Goal: Book appointment/travel/reservation

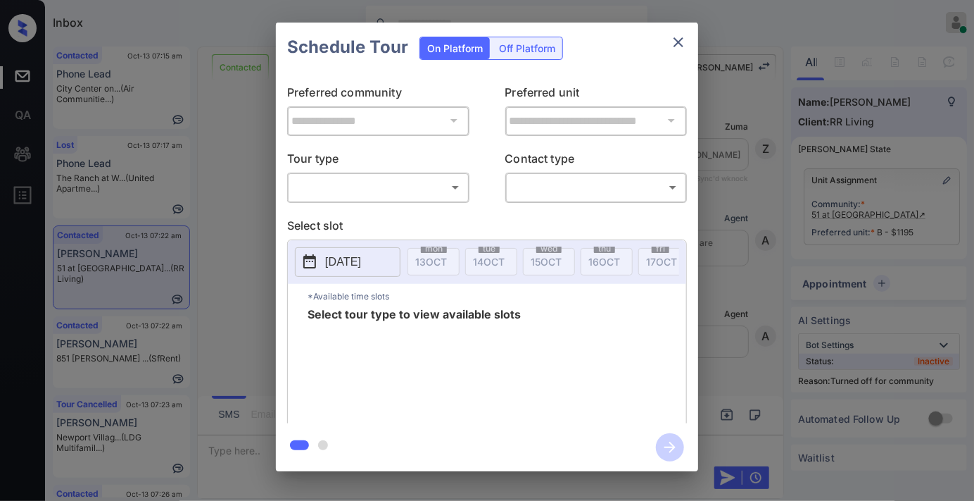
click at [416, 178] on body "Inbox Samantha Soliven Online Set yourself offline Set yourself on break Profil…" at bounding box center [487, 250] width 974 height 501
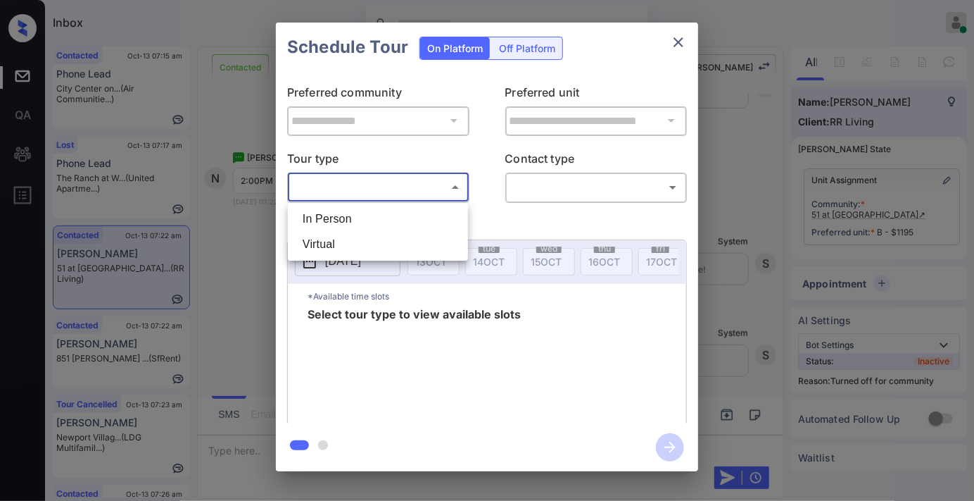
click at [412, 216] on li "In Person" at bounding box center [377, 218] width 173 height 25
type input "********"
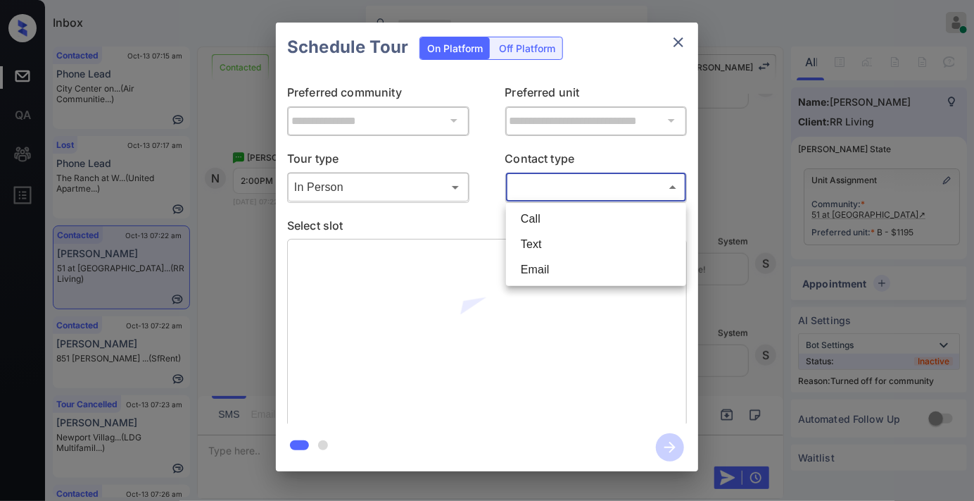
click at [572, 179] on body "Inbox Samantha Soliven Online Set yourself offline Set yourself on break Profil…" at bounding box center [487, 250] width 974 height 501
click at [592, 244] on li "Text" at bounding box center [596, 244] width 173 height 25
type input "****"
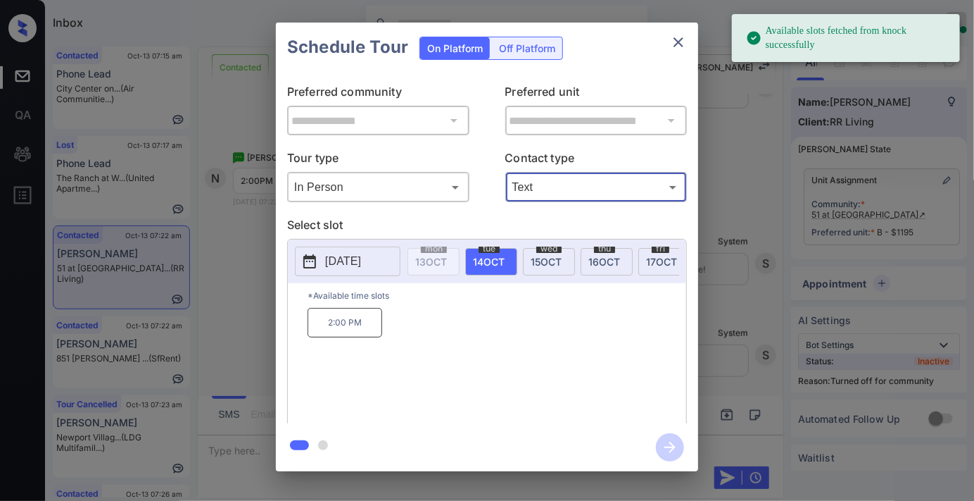
click at [348, 264] on p "[DATE]" at bounding box center [343, 261] width 36 height 17
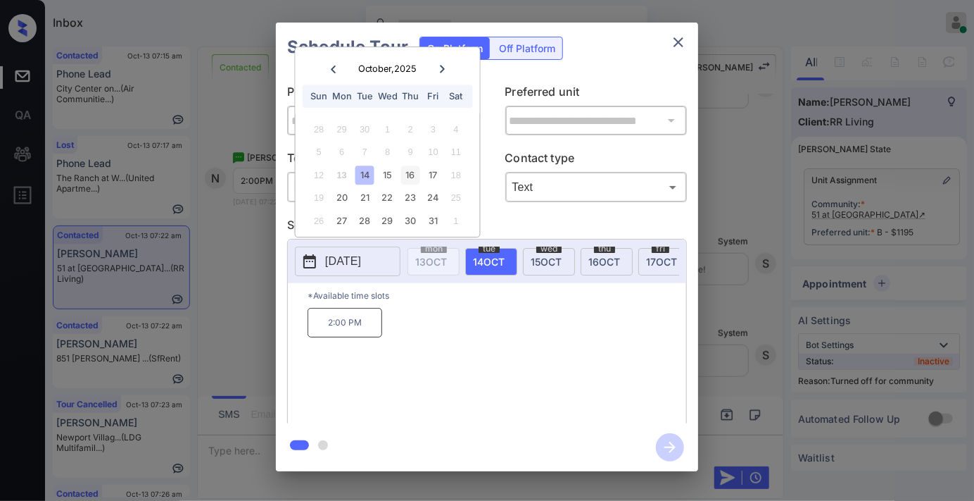
click at [416, 174] on div "16" at bounding box center [410, 174] width 19 height 19
click at [527, 333] on p "2:00 PM" at bounding box center [508, 323] width 75 height 30
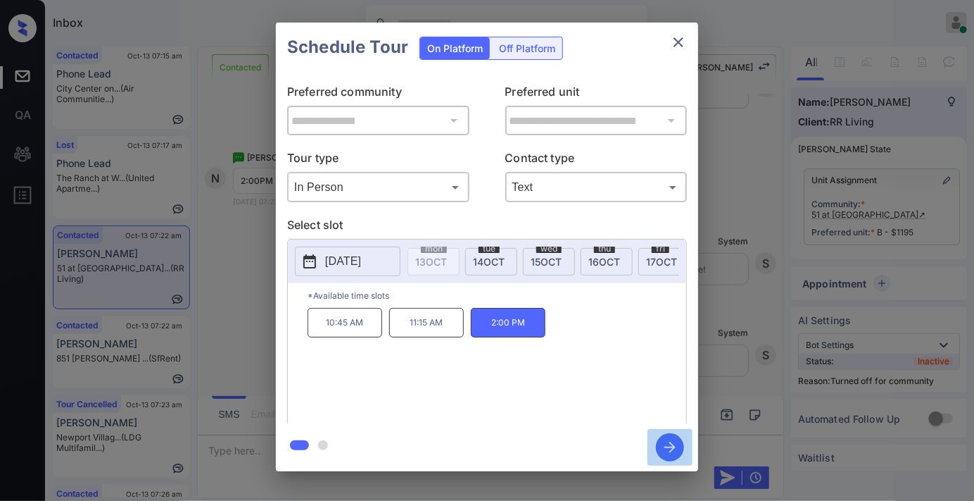
click at [671, 451] on icon "button" at bounding box center [670, 446] width 11 height 11
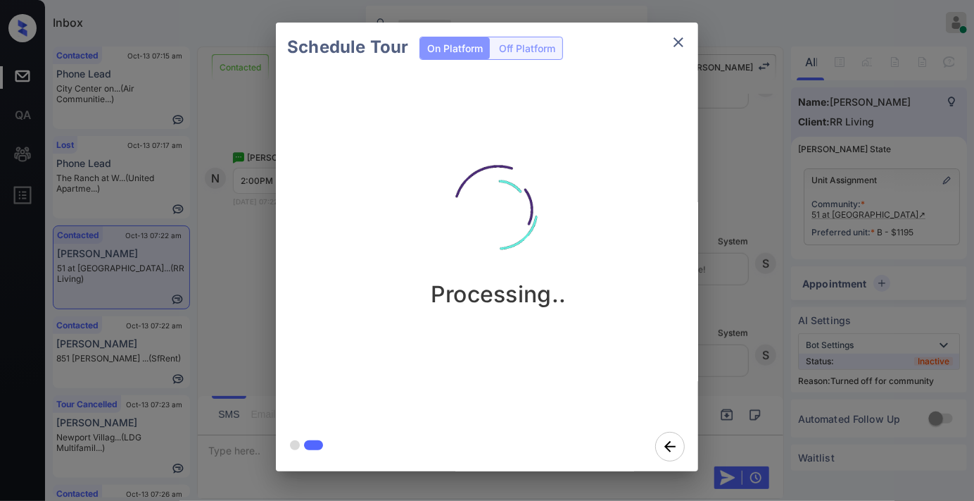
click at [752, 336] on div "Schedule Tour On Platform Off Platform Processing.." at bounding box center [487, 247] width 974 height 494
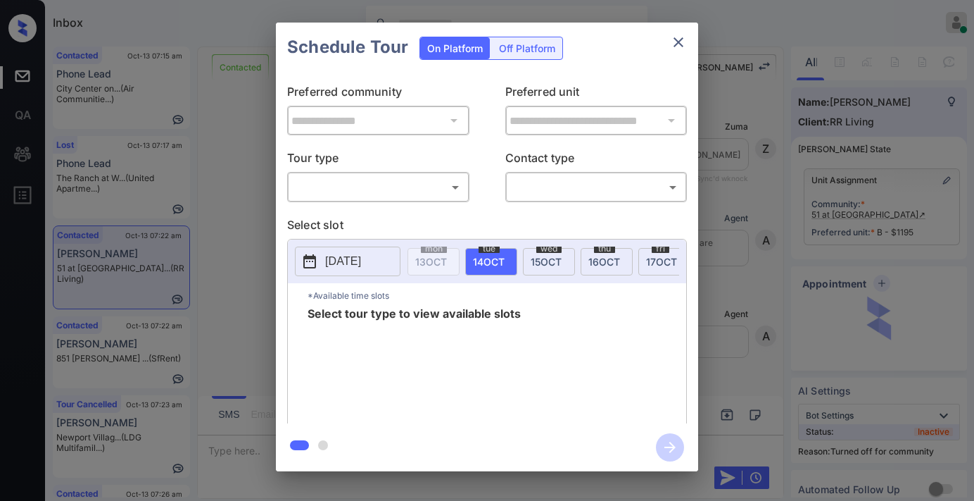
click at [407, 172] on div "​ ​" at bounding box center [378, 187] width 182 height 30
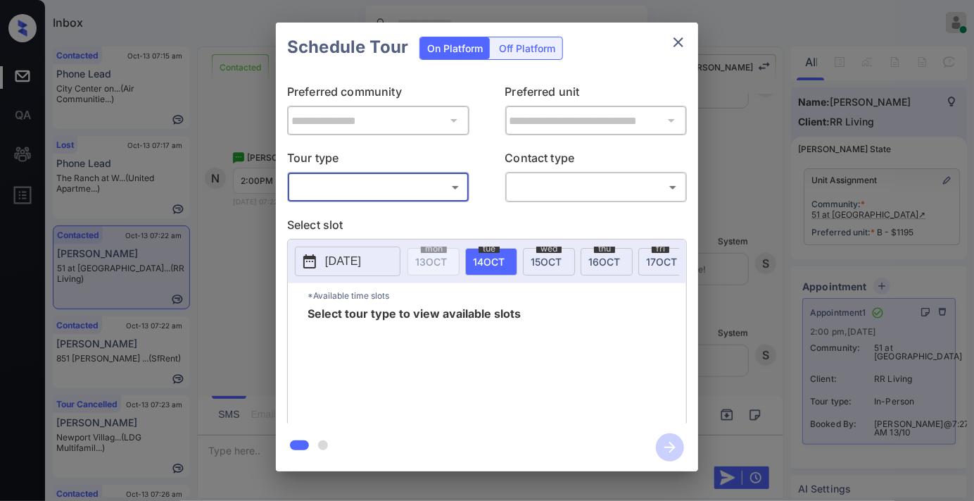
click at [407, 183] on body "Inbox Samantha Soliven Online Set yourself offline Set yourself on break Profil…" at bounding box center [487, 250] width 974 height 501
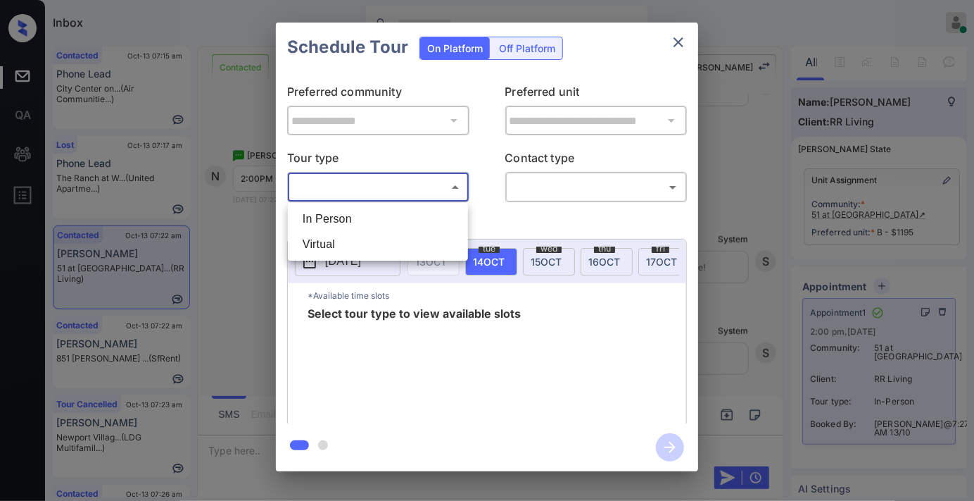
scroll to position [5034, 0]
click at [674, 41] on div at bounding box center [487, 250] width 974 height 501
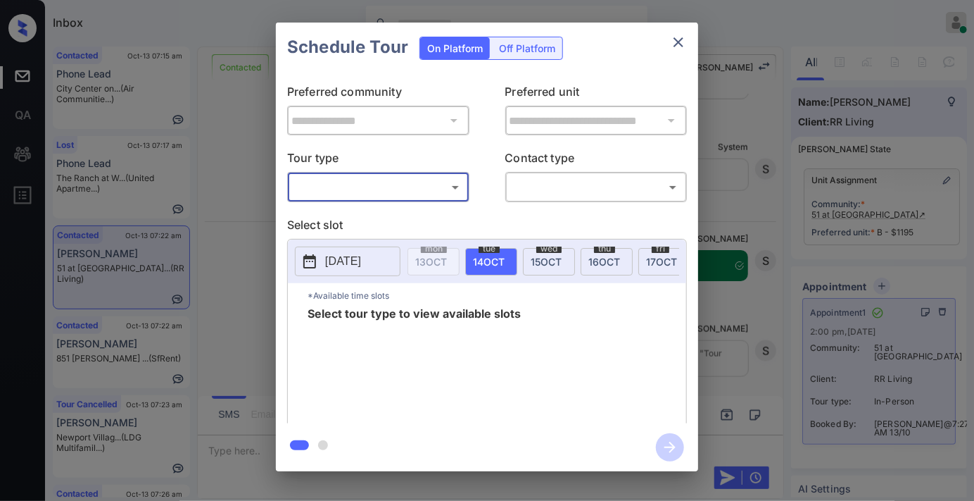
click at [674, 41] on icon "close" at bounding box center [678, 42] width 17 height 17
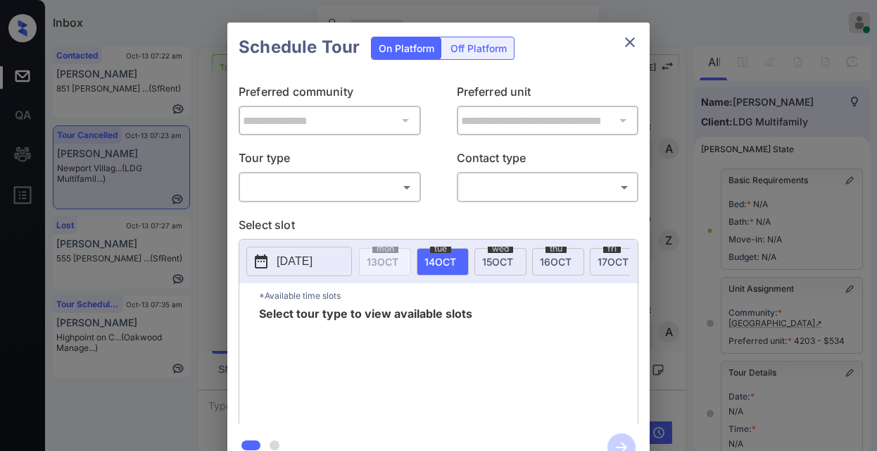
click at [356, 185] on body "Inbox Samantha Soliven Online Set yourself offline Set yourself on break Profil…" at bounding box center [438, 225] width 877 height 451
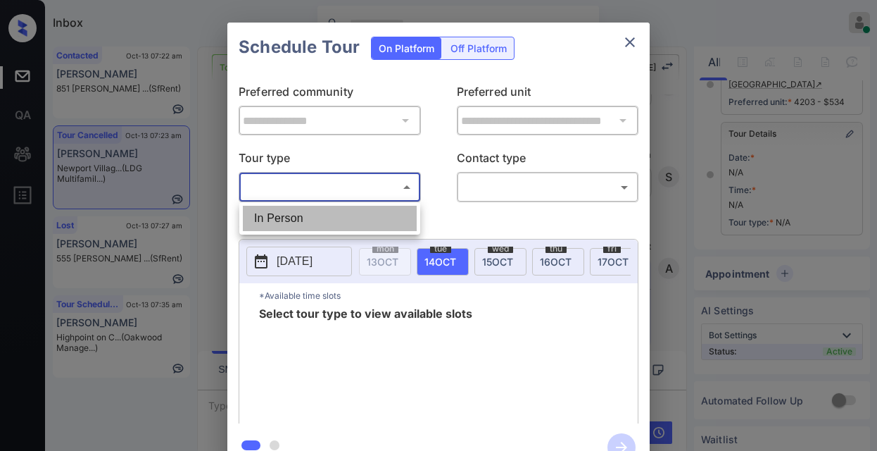
click at [331, 208] on li "In Person" at bounding box center [330, 218] width 174 height 25
type input "********"
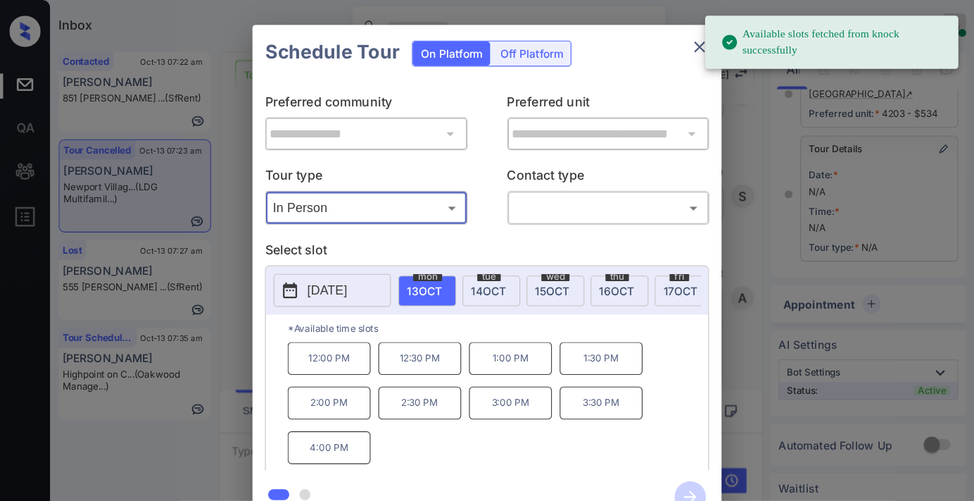
scroll to position [195, 0]
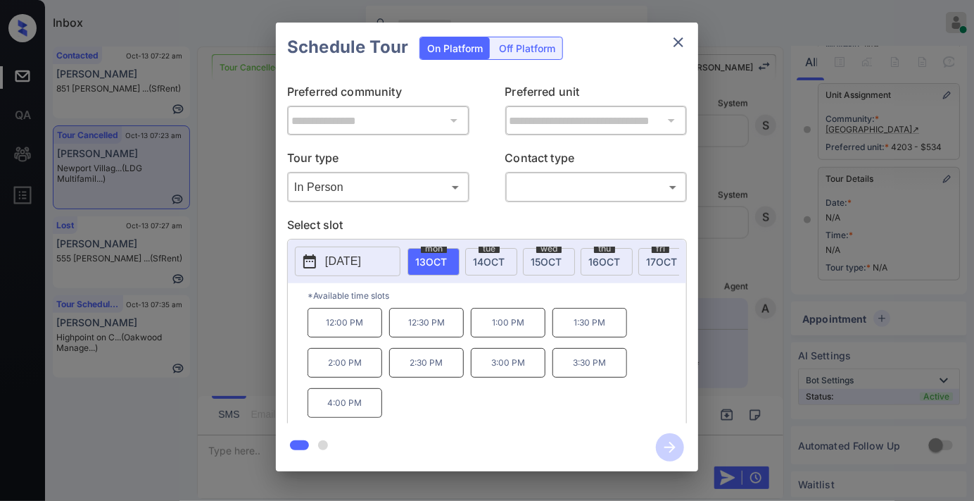
drag, startPoint x: 814, startPoint y: 0, endPoint x: 582, endPoint y: 87, distance: 247.9
click at [582, 87] on p "Preferred unit" at bounding box center [596, 94] width 182 height 23
click at [355, 257] on p "[DATE]" at bounding box center [343, 261] width 36 height 17
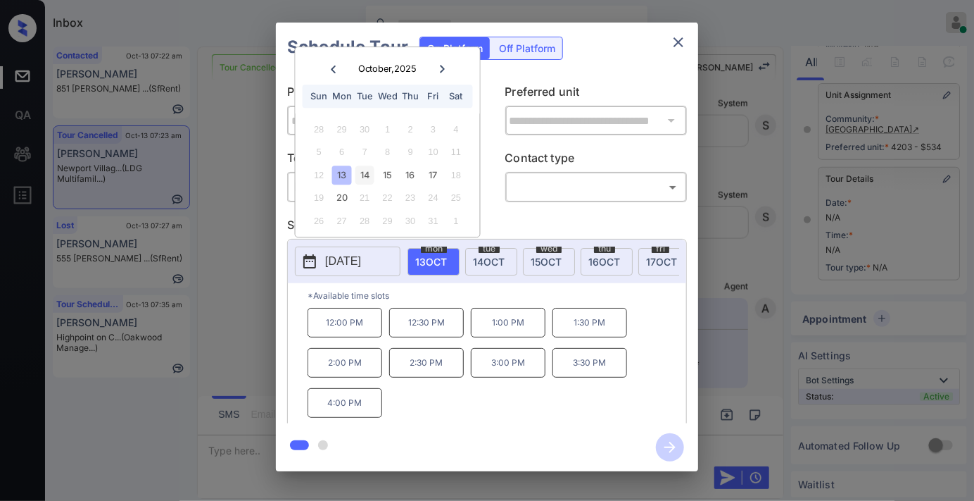
click at [365, 172] on div "14" at bounding box center [365, 174] width 19 height 19
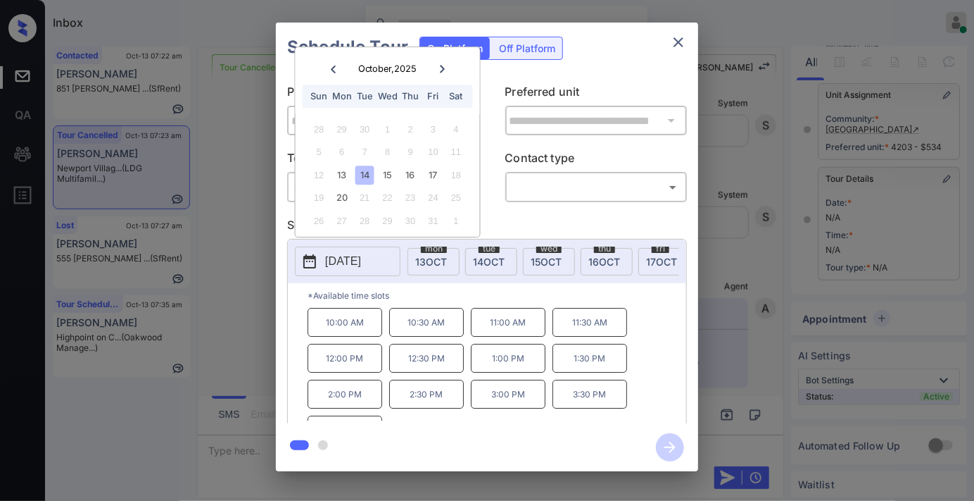
scroll to position [24, 0]
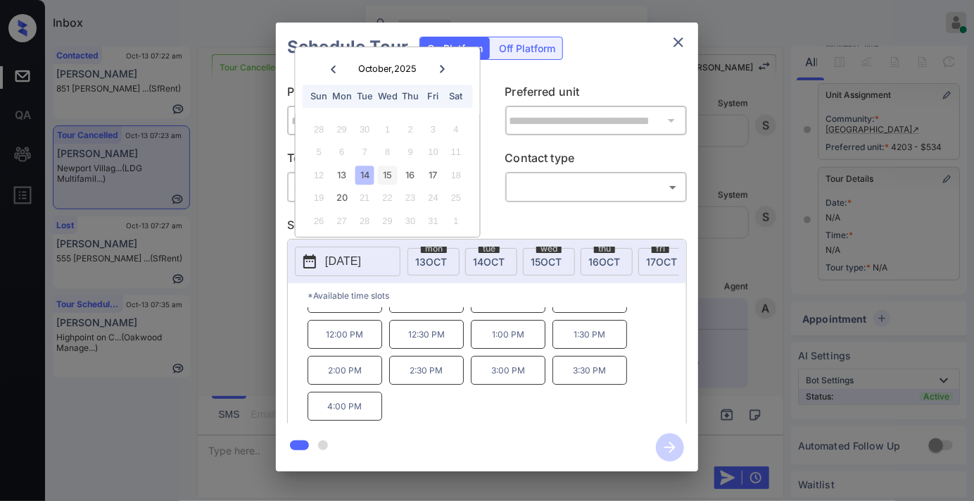
click at [390, 171] on div "15" at bounding box center [387, 174] width 19 height 19
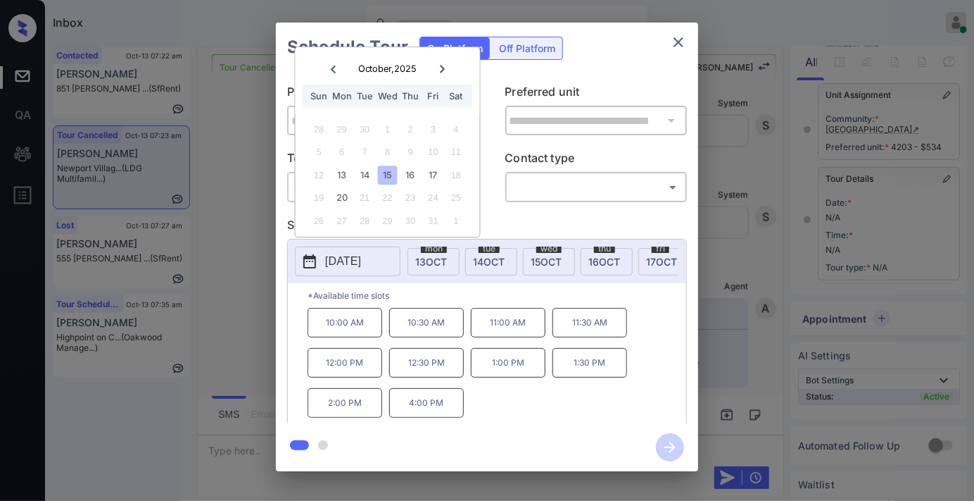
scroll to position [0, 0]
click at [412, 170] on div "16" at bounding box center [410, 174] width 19 height 19
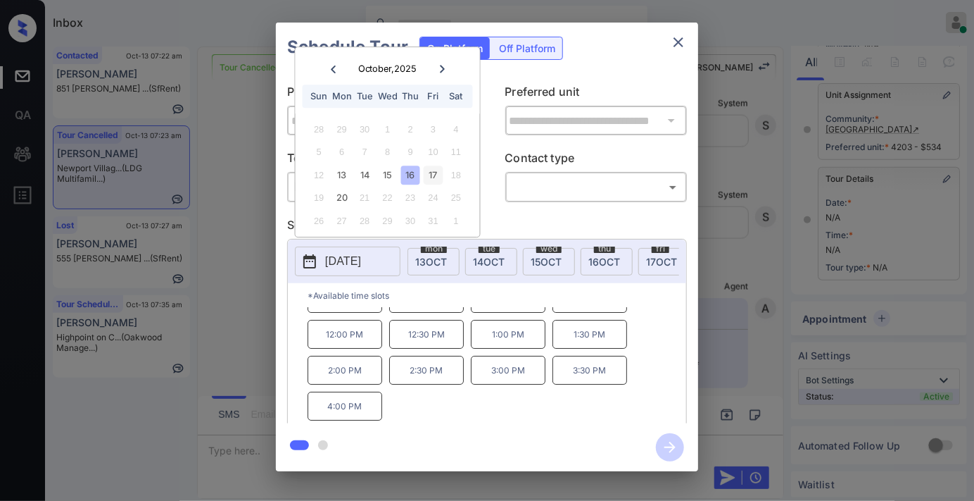
click at [438, 179] on div "17" at bounding box center [433, 174] width 19 height 19
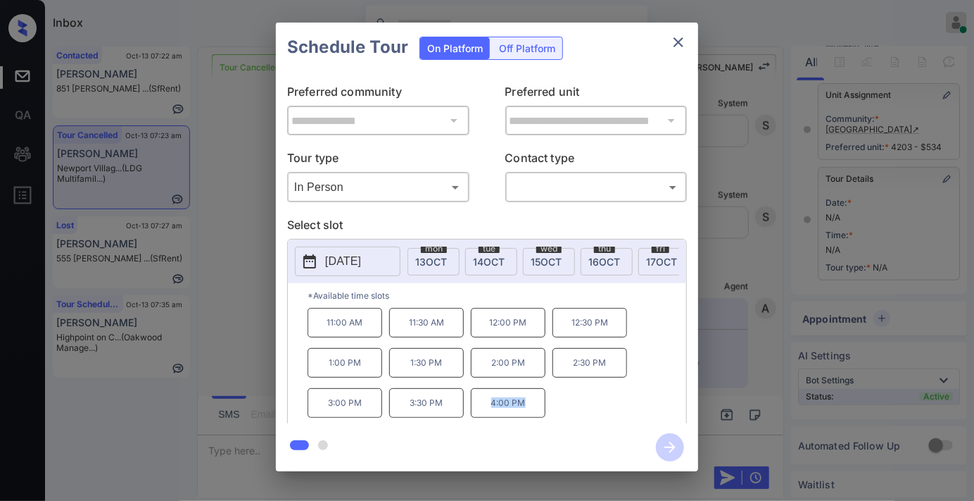
drag, startPoint x: 532, startPoint y: 410, endPoint x: 470, endPoint y: 410, distance: 62.7
click at [470, 410] on div "11:00 AM 11:30 AM 12:00 PM 12:30 PM 1:00 PM 1:30 PM 2:00 PM 2:30 PM 3:00 PM 3:3…" at bounding box center [497, 364] width 379 height 113
copy p "4:00 PM"
click at [361, 255] on p "2025-10-17" at bounding box center [343, 261] width 36 height 17
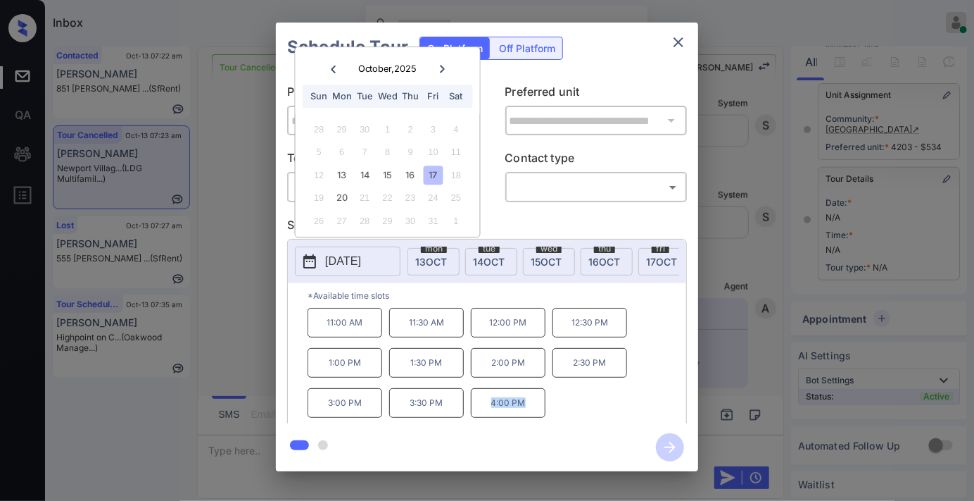
click at [684, 41] on icon "close" at bounding box center [678, 42] width 17 height 17
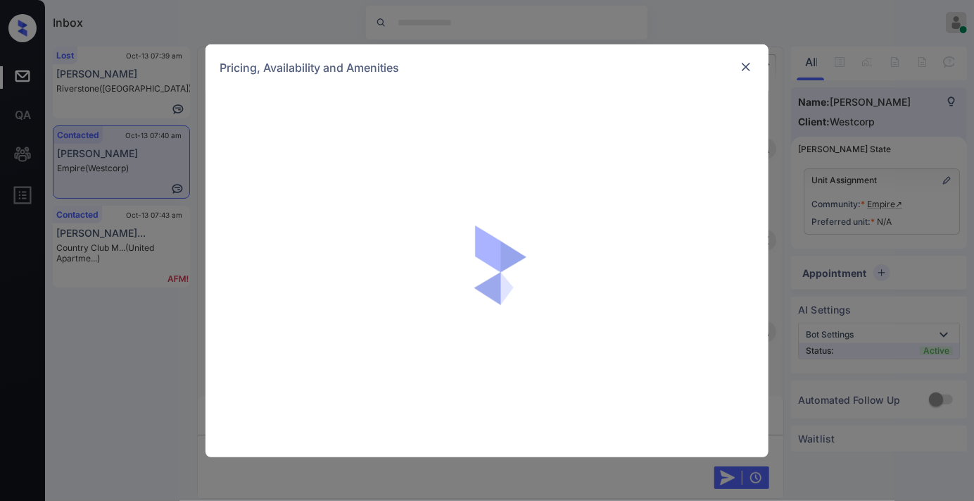
scroll to position [796, 0]
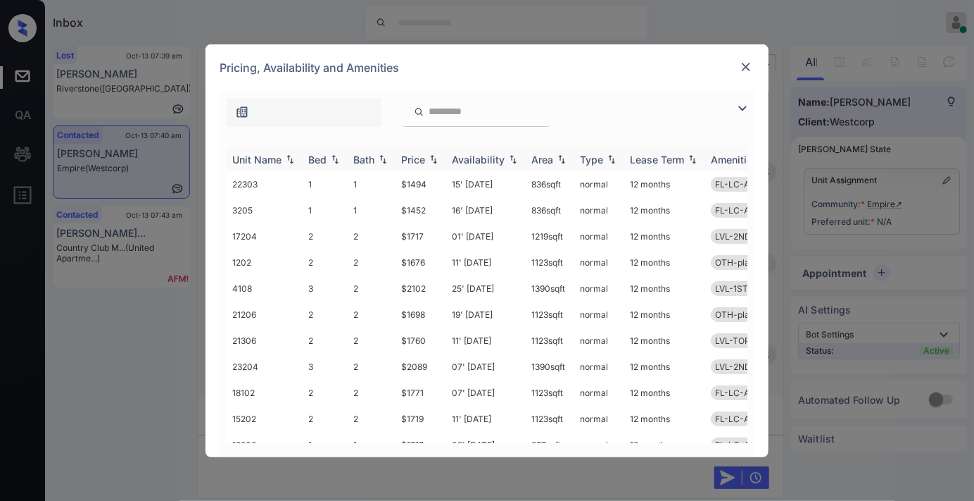
click at [434, 154] on img at bounding box center [434, 159] width 14 height 10
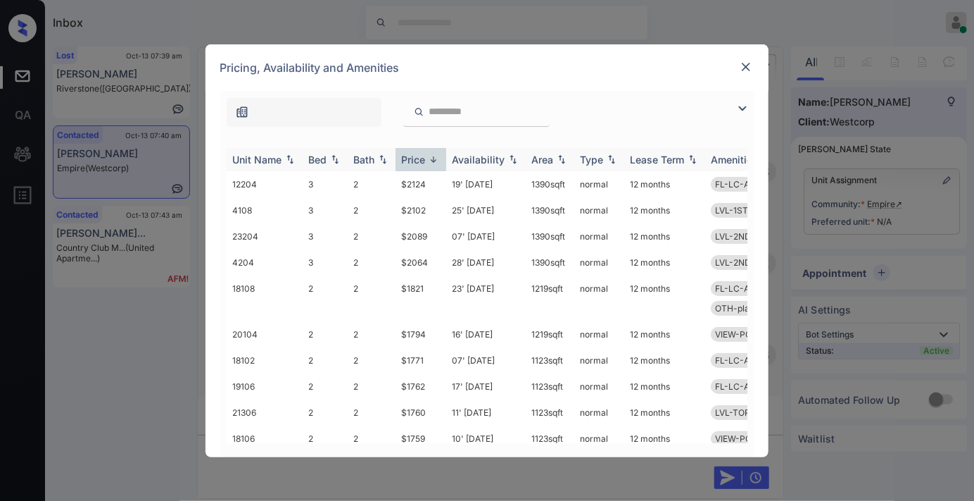
click at [434, 154] on img at bounding box center [434, 159] width 14 height 11
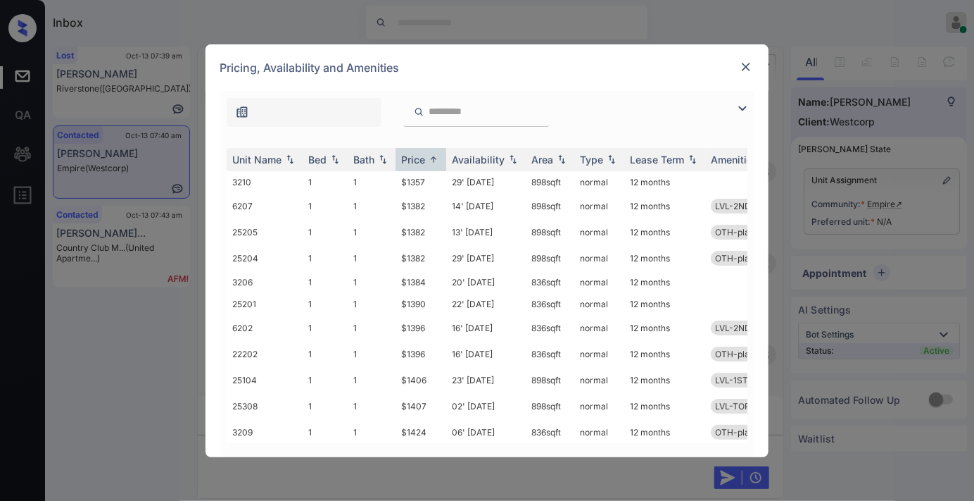
click at [743, 110] on img at bounding box center [742, 108] width 17 height 17
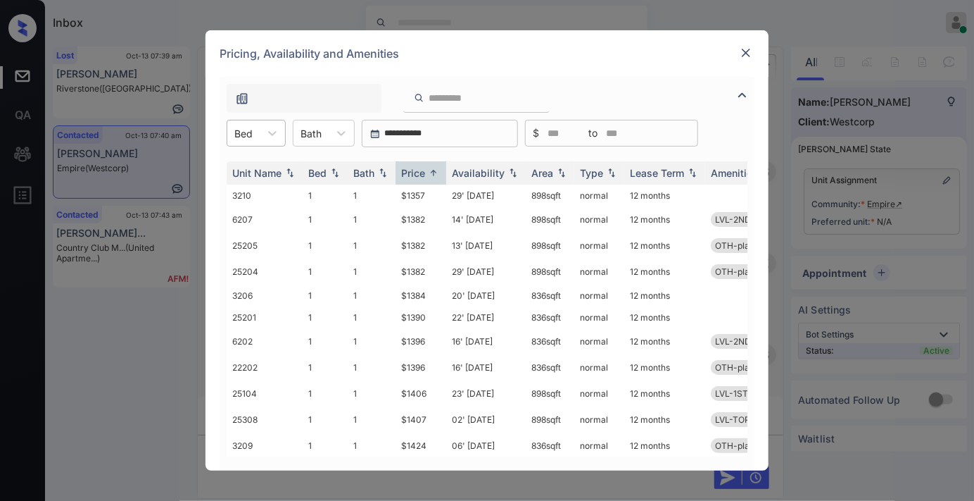
click at [236, 131] on input "text" at bounding box center [235, 133] width 3 height 12
click at [255, 219] on div "3" at bounding box center [256, 218] width 59 height 25
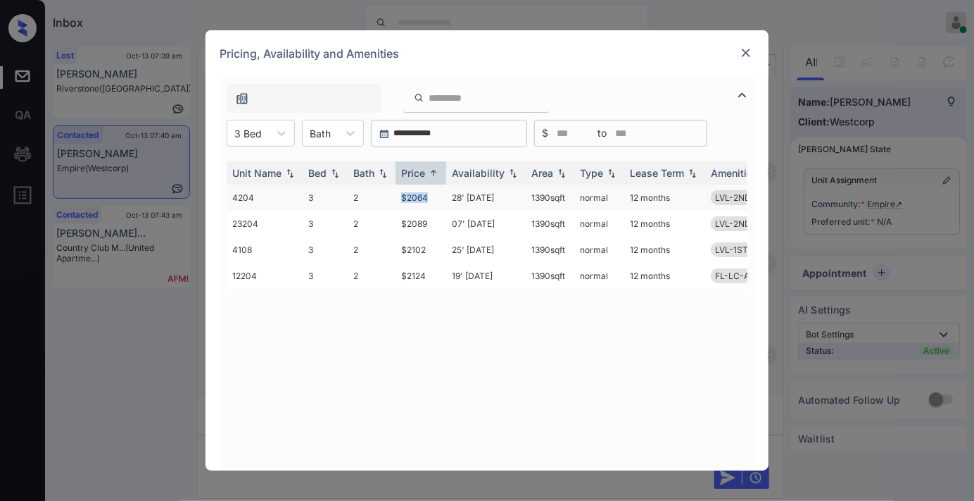
drag, startPoint x: 438, startPoint y: 191, endPoint x: 394, endPoint y: 194, distance: 43.7
click at [394, 194] on tr "4204 3 2 $2064 28' Sep 25 1390 sqft normal 12 months LVL-2ND-3B" at bounding box center [595, 197] width 736 height 26
copy tr "$2064"
click at [462, 201] on td "28' Sep 25" at bounding box center [486, 197] width 80 height 26
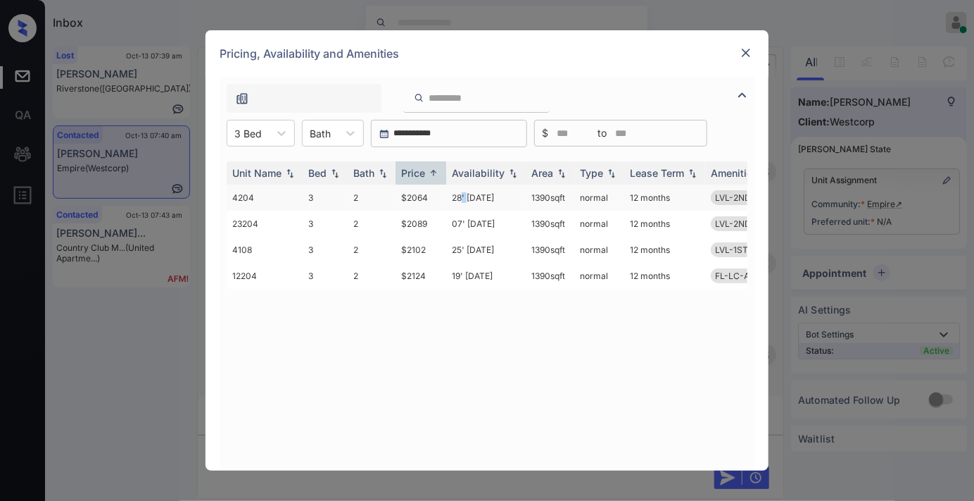
click at [462, 201] on td "28' Sep 25" at bounding box center [486, 197] width 80 height 26
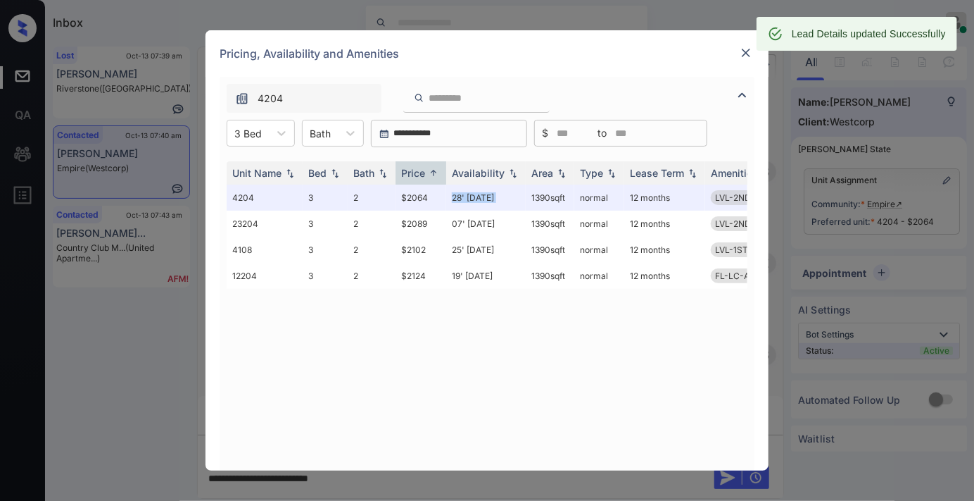
click at [750, 53] on img at bounding box center [746, 53] width 14 height 14
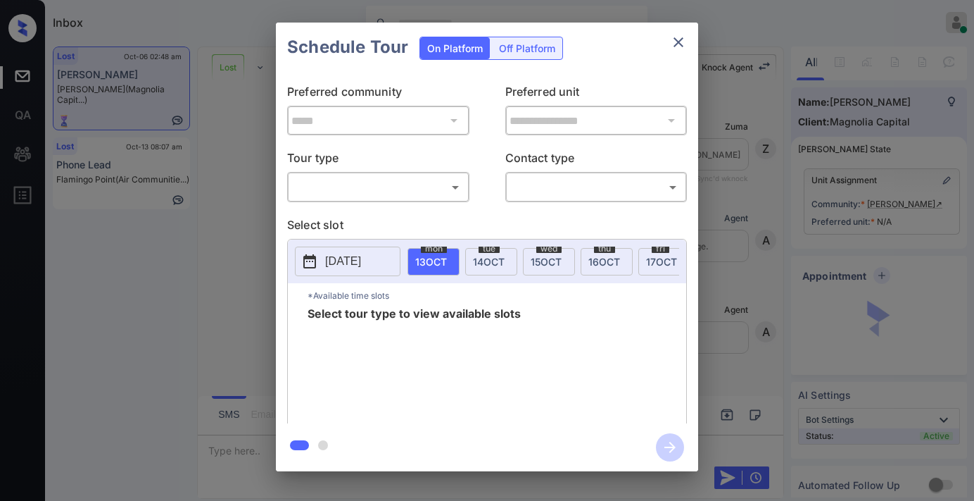
click at [409, 194] on body "Inbox [PERSON_NAME] Online Set yourself offline Set yourself on break Profile S…" at bounding box center [487, 250] width 974 height 501
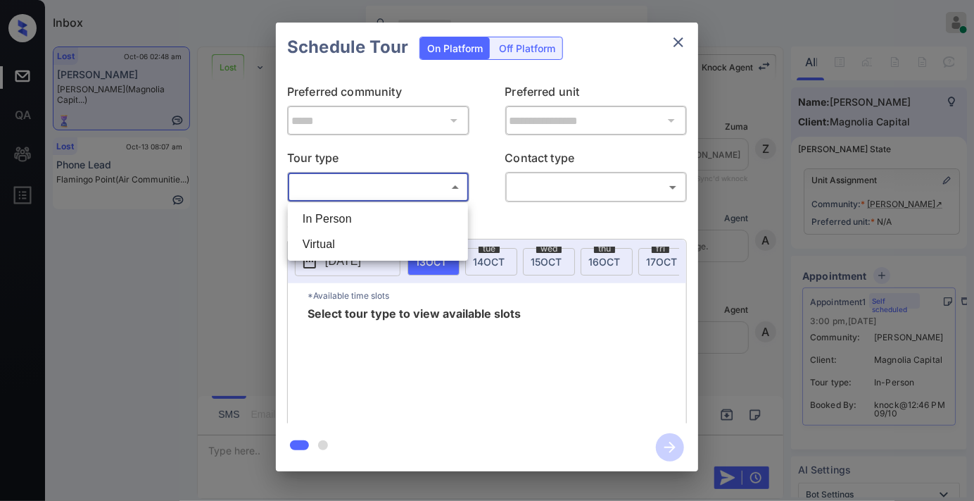
scroll to position [2830, 0]
click at [403, 226] on li "In Person" at bounding box center [377, 218] width 173 height 25
type input "********"
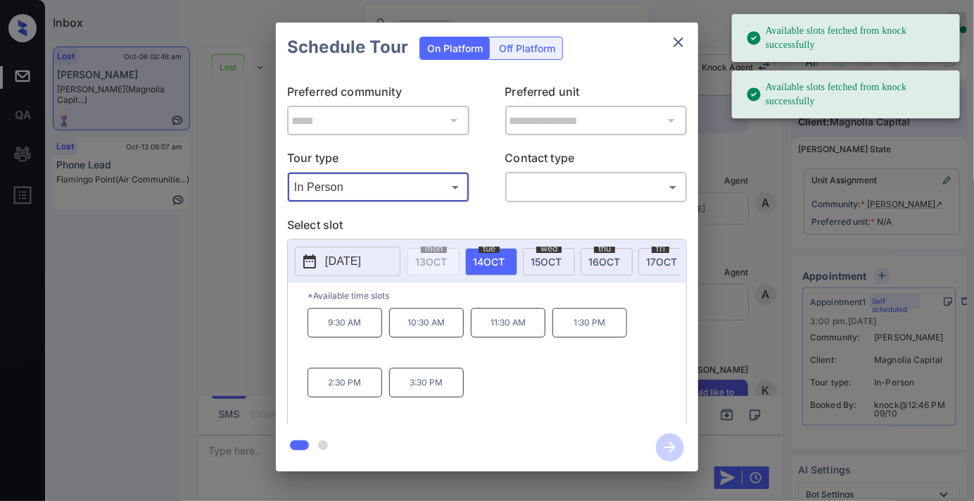
click at [346, 272] on button "2025-10-14" at bounding box center [348, 261] width 106 height 30
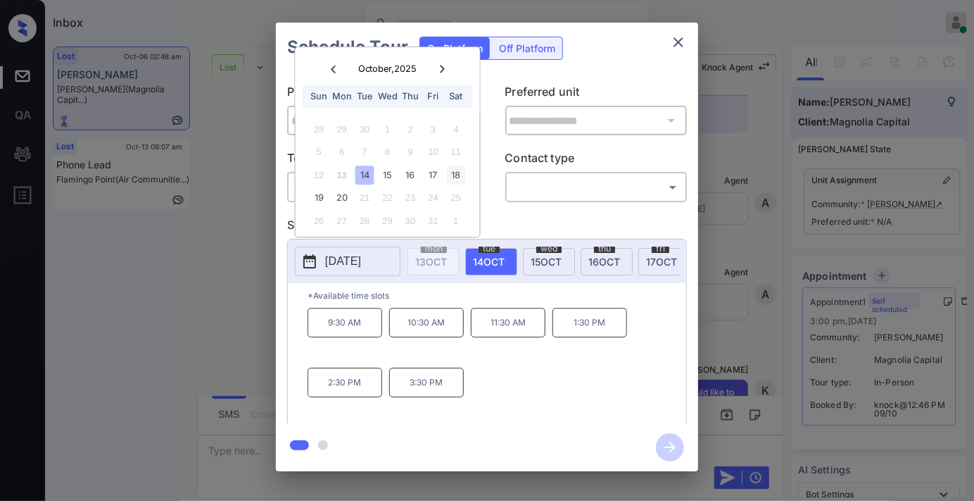
click at [463, 171] on div "18" at bounding box center [455, 174] width 19 height 19
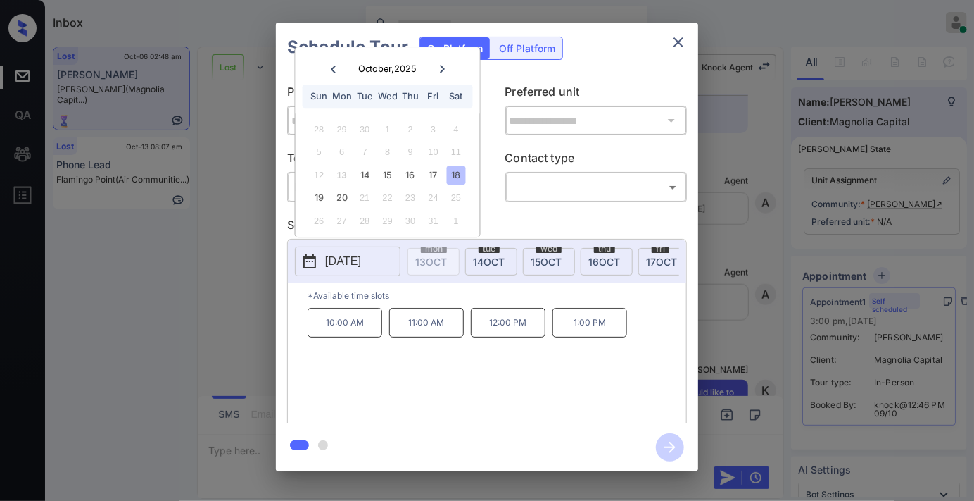
click at [645, 30] on div "Schedule Tour On Platform Off Platform" at bounding box center [487, 47] width 422 height 49
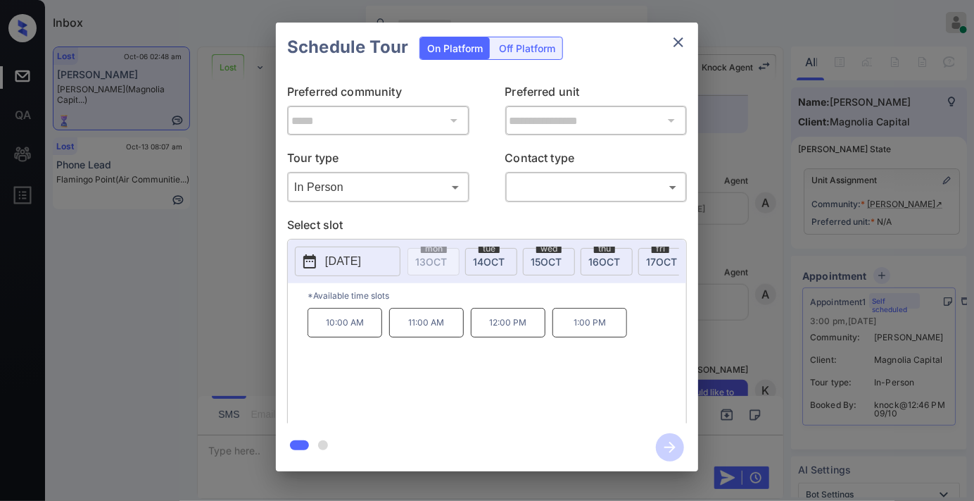
click at [686, 38] on icon "close" at bounding box center [678, 42] width 17 height 17
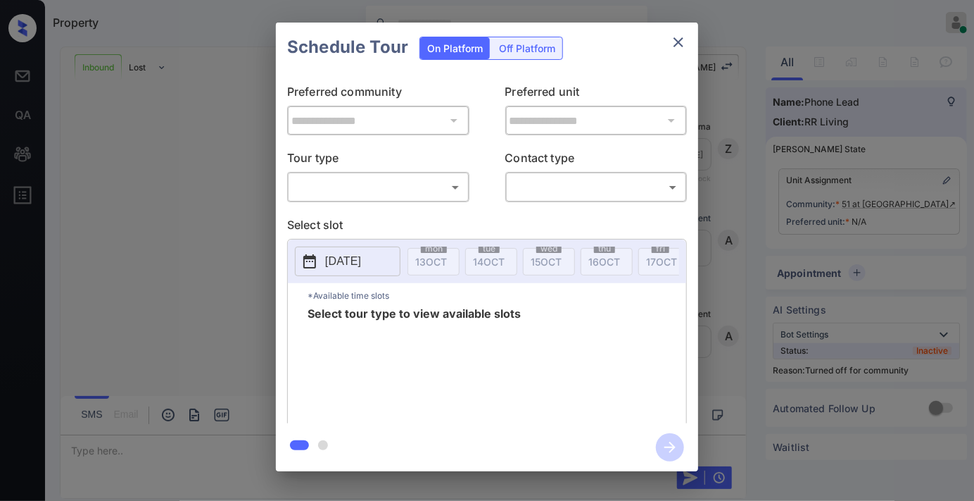
click at [413, 191] on body "Property [PERSON_NAME] Online Set yourself offline Set yourself on break Profil…" at bounding box center [487, 250] width 974 height 501
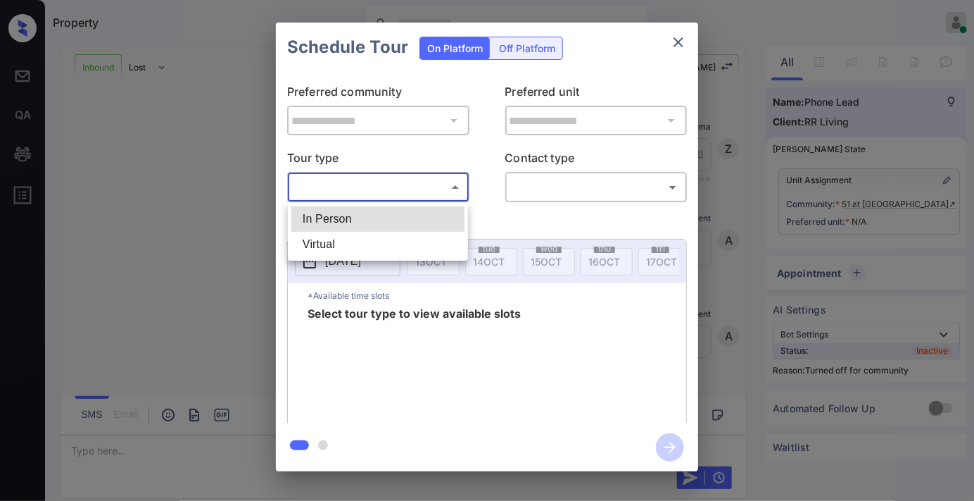
scroll to position [321, 0]
click at [384, 224] on li "In Person" at bounding box center [377, 218] width 173 height 25
type input "********"
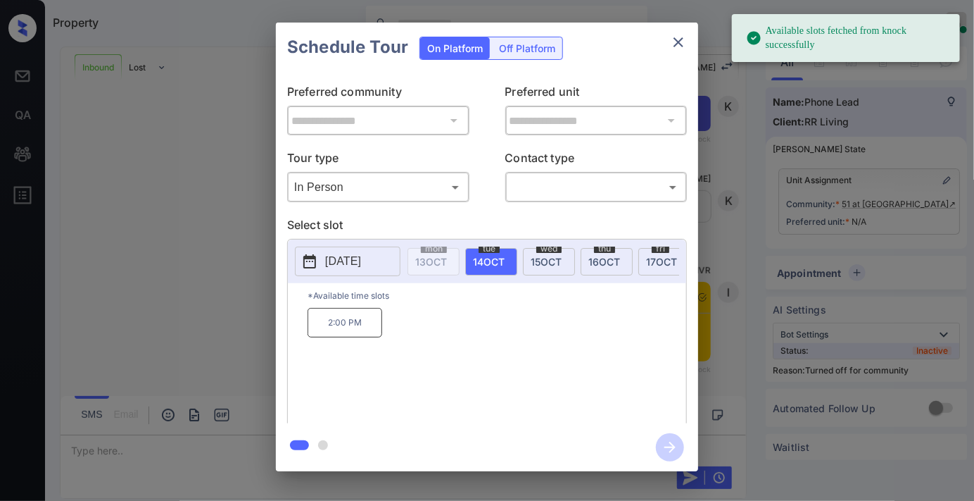
click at [546, 256] on span "15 OCT" at bounding box center [546, 262] width 31 height 12
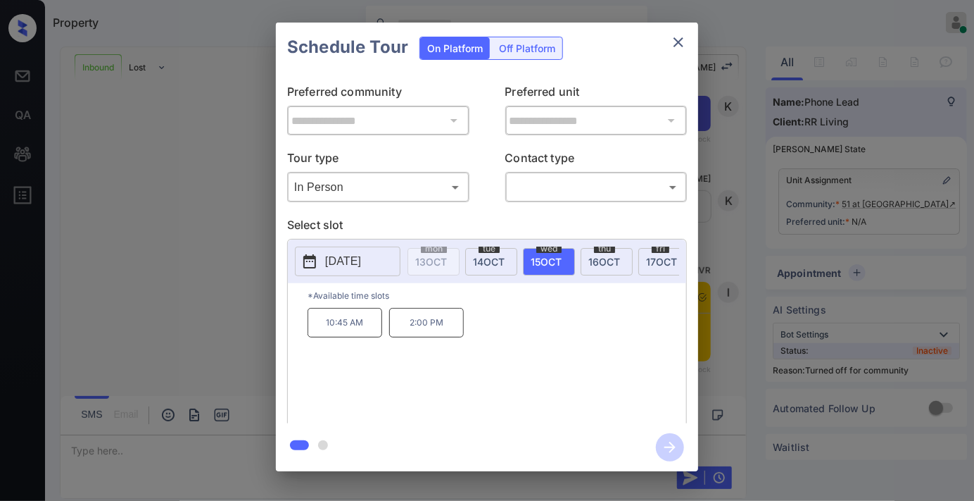
click at [677, 43] on icon "close" at bounding box center [679, 42] width 10 height 10
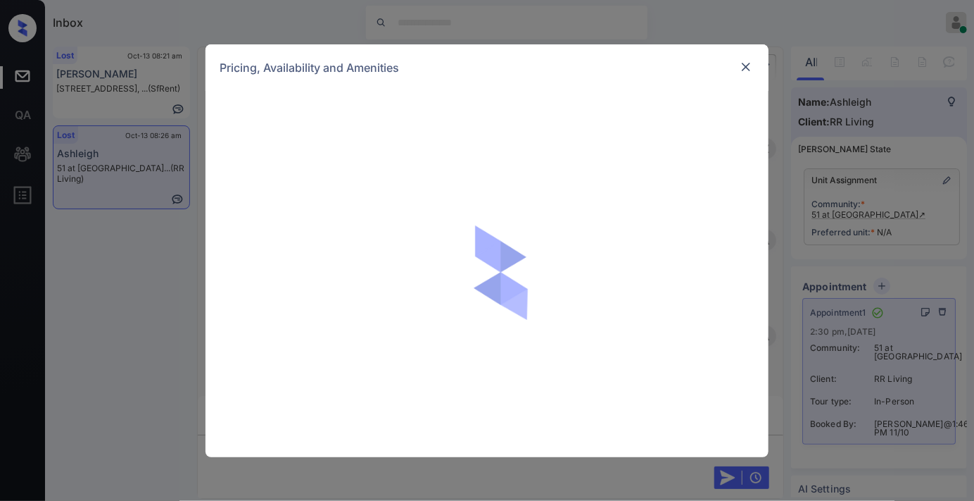
scroll to position [1955, 0]
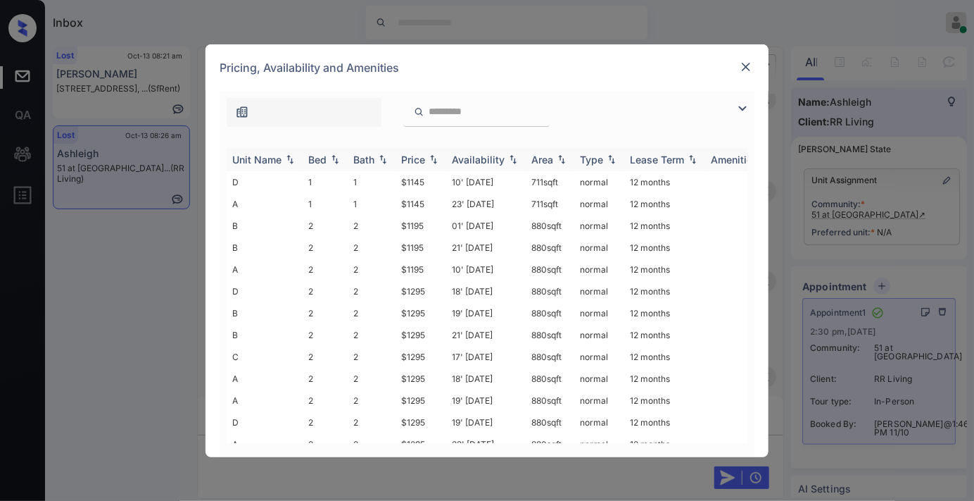
click at [420, 160] on div "Price" at bounding box center [413, 159] width 24 height 12
click at [430, 181] on td "$1145" at bounding box center [421, 182] width 51 height 22
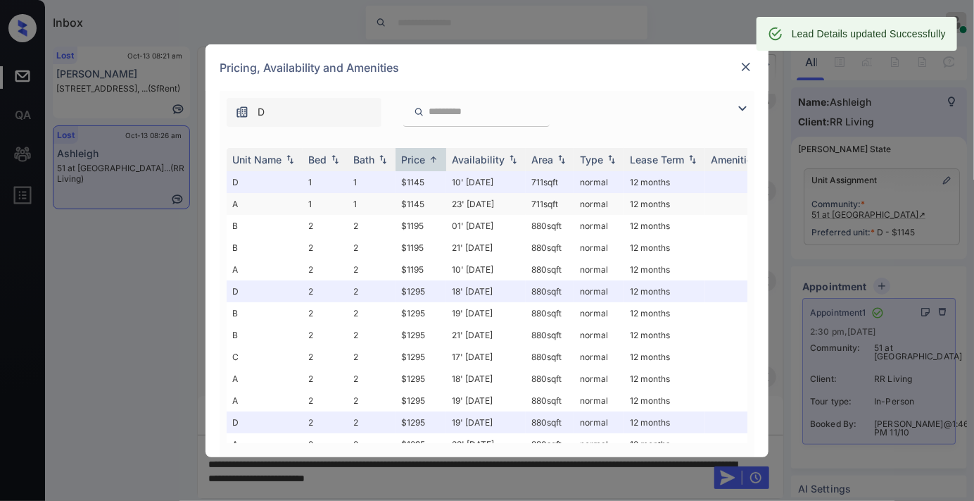
click at [510, 208] on td "23' Sep 25" at bounding box center [486, 204] width 80 height 22
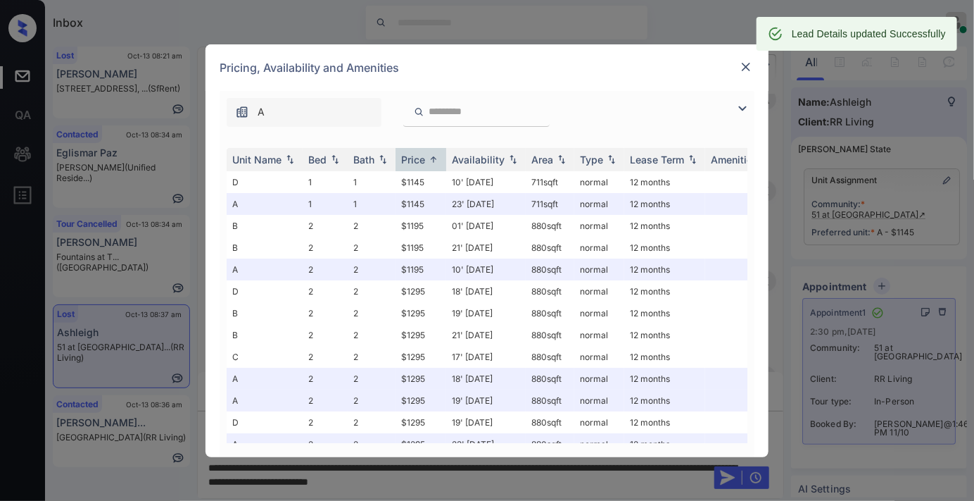
click at [756, 68] on div "Pricing, Availability and Amenities" at bounding box center [487, 67] width 563 height 46
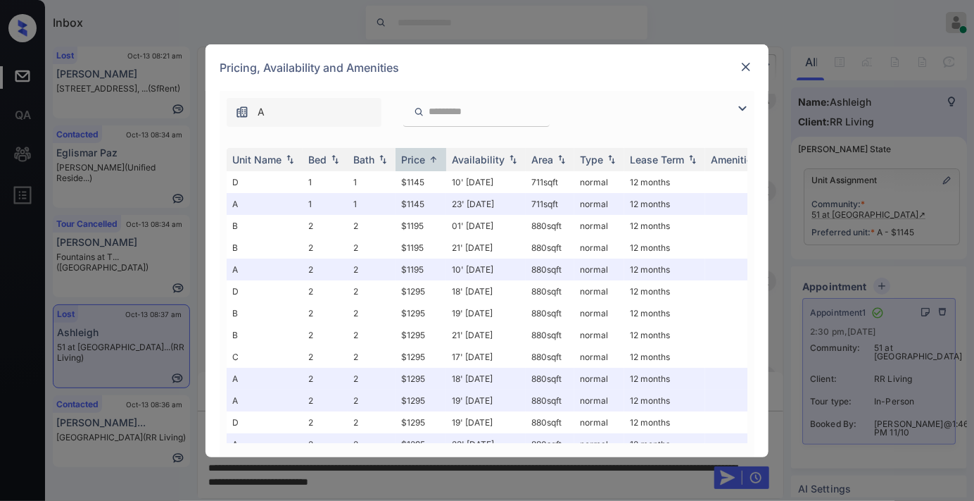
click at [746, 65] on img at bounding box center [746, 67] width 14 height 14
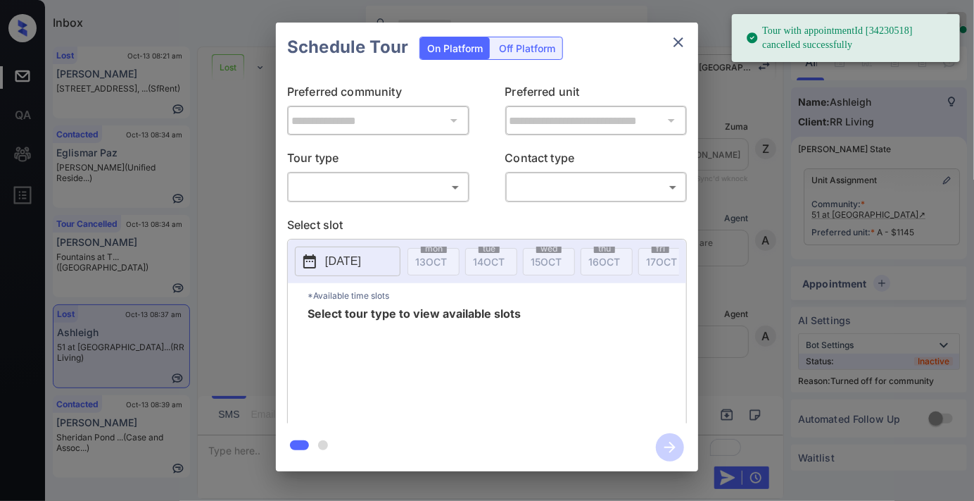
scroll to position [5803, 0]
click at [429, 191] on body "Tour with appointmentId [34230518] cancelled successfully Inbox Samantha Solive…" at bounding box center [487, 250] width 974 height 501
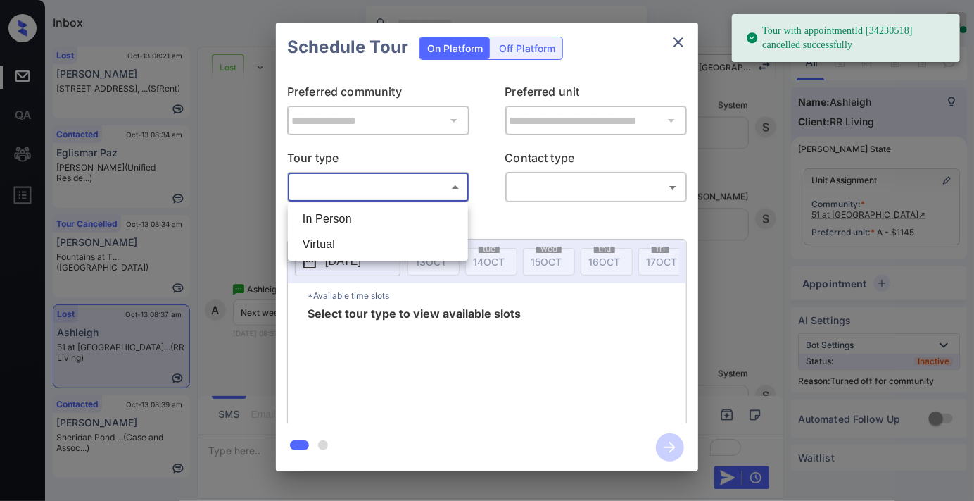
click at [410, 227] on li "In Person" at bounding box center [377, 218] width 173 height 25
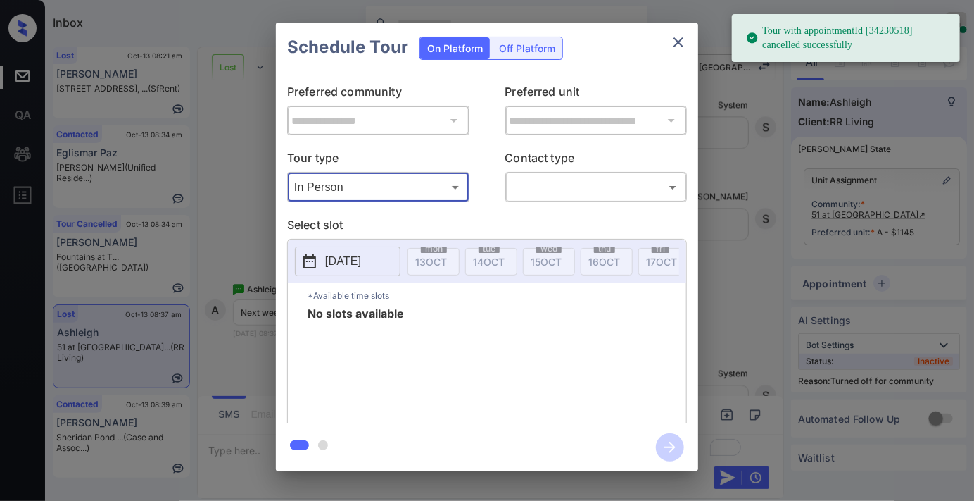
type input "********"
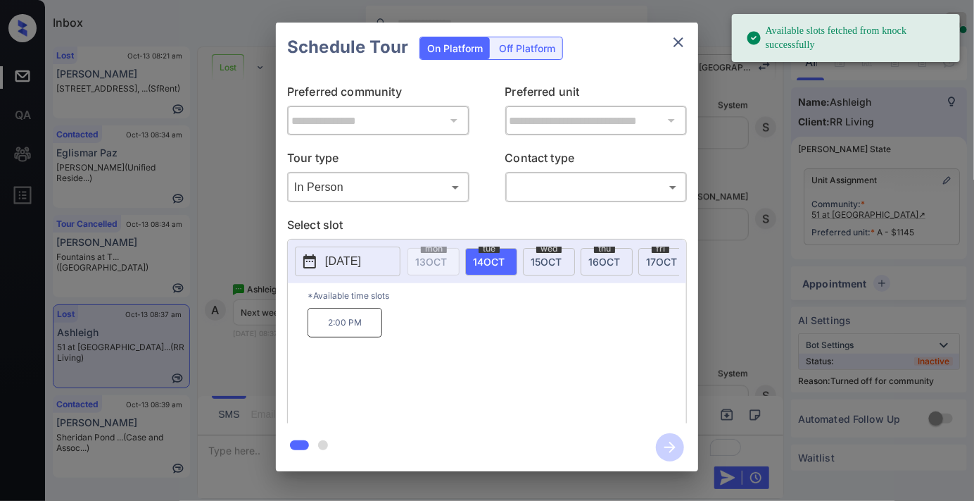
click at [360, 275] on button "2025-10-14" at bounding box center [348, 261] width 106 height 30
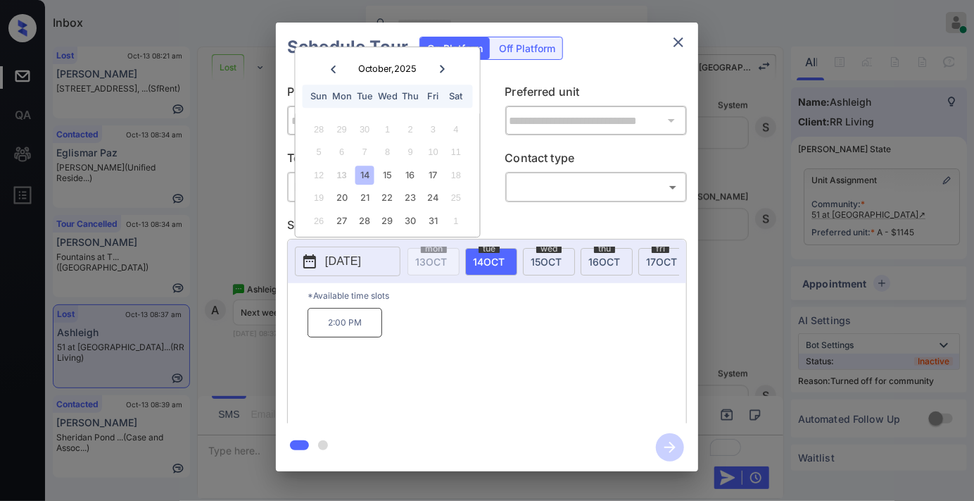
click at [679, 38] on icon "close" at bounding box center [678, 42] width 17 height 17
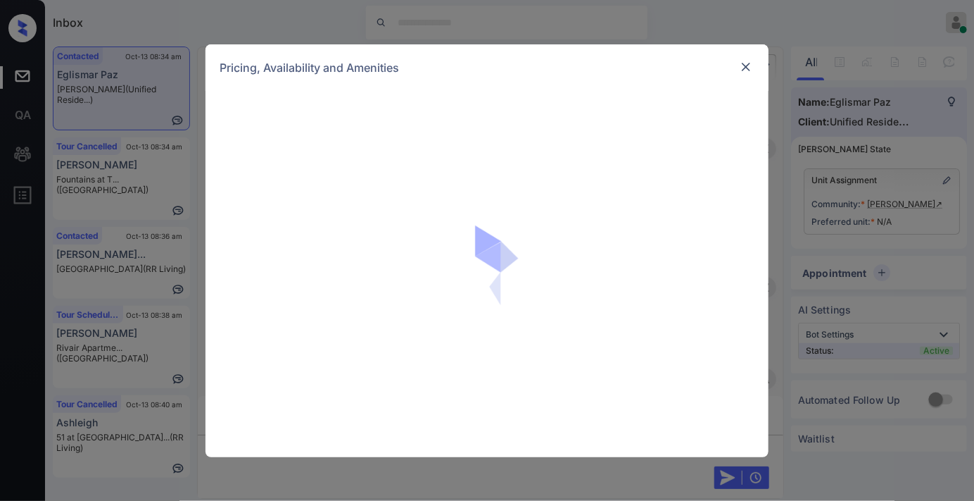
scroll to position [878, 0]
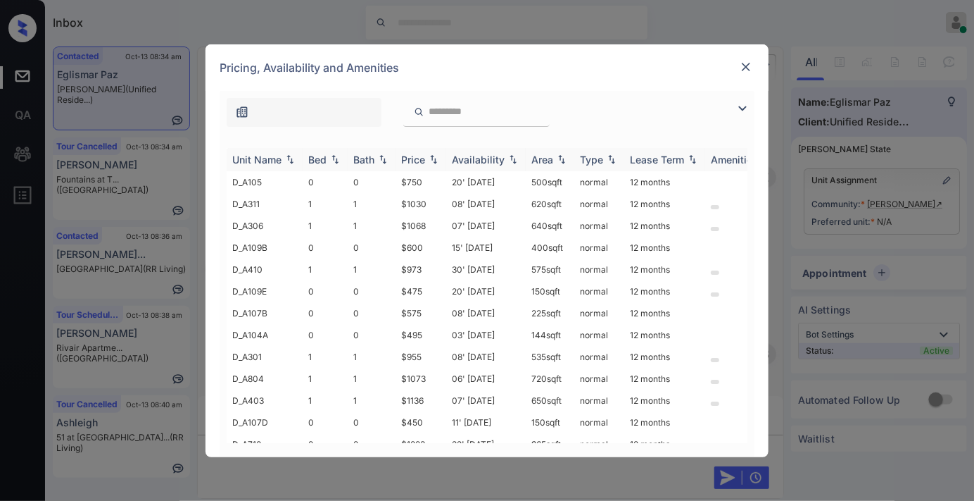
click at [417, 158] on div "Price" at bounding box center [413, 159] width 24 height 12
click at [736, 103] on img at bounding box center [742, 108] width 17 height 17
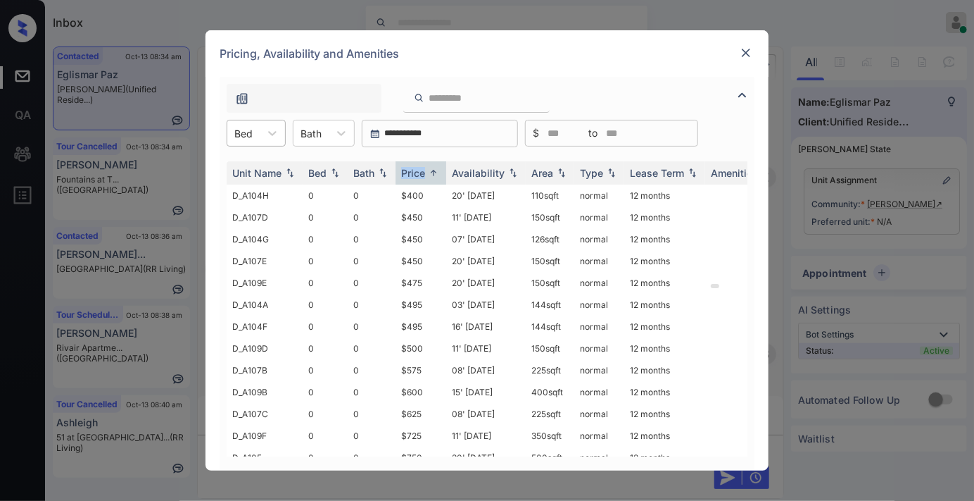
click at [252, 138] on div at bounding box center [243, 133] width 18 height 15
click at [261, 209] on div "2" at bounding box center [256, 218] width 59 height 25
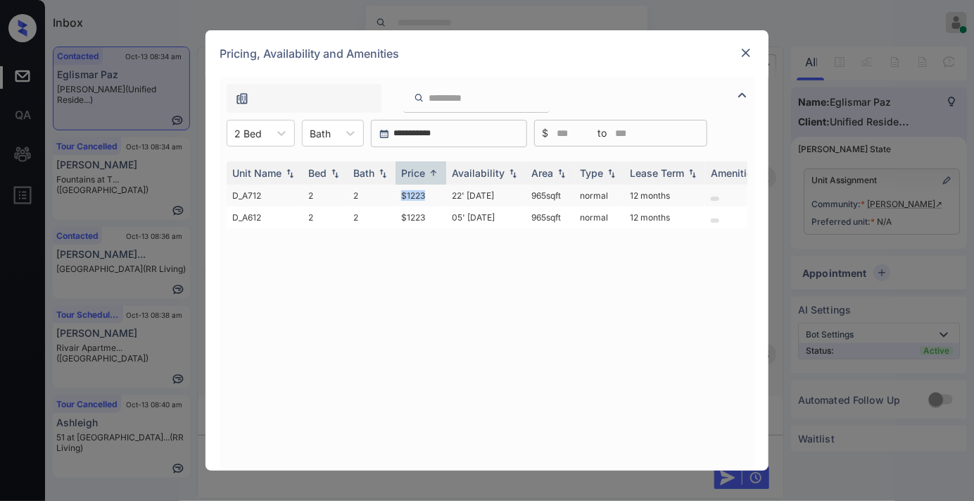
drag, startPoint x: 410, startPoint y: 191, endPoint x: 384, endPoint y: 191, distance: 26.8
click at [384, 191] on tr "D_A712 2 2 $1223 22' Aug 25 965 sqft normal 12 months" at bounding box center [595, 195] width 736 height 22
copy tr "$1223"
click at [439, 196] on td "$1223" at bounding box center [421, 195] width 51 height 22
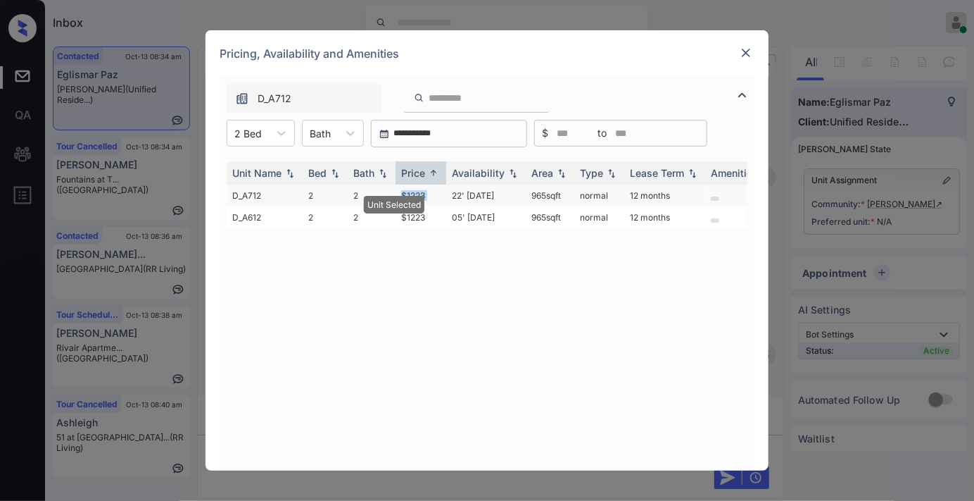
click at [439, 196] on td "$1223" at bounding box center [421, 195] width 51 height 22
click at [441, 194] on td "$1223" at bounding box center [421, 195] width 51 height 22
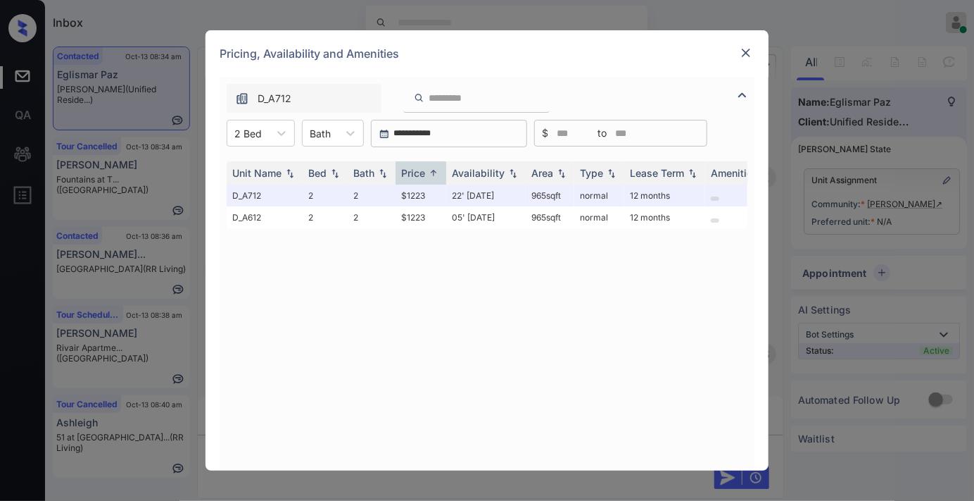
click at [659, 82] on div "D_A712" at bounding box center [487, 95] width 535 height 36
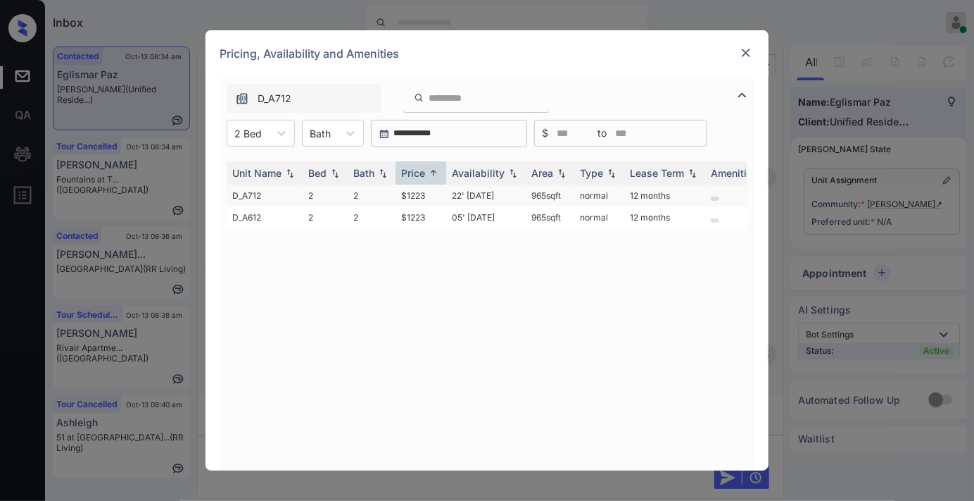
click at [427, 194] on td "$1223" at bounding box center [421, 195] width 51 height 22
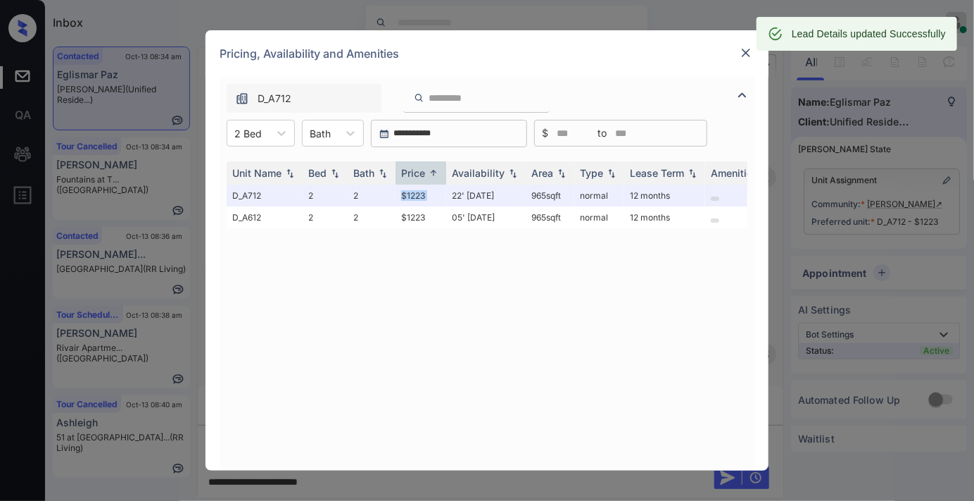
click at [745, 52] on img at bounding box center [746, 53] width 14 height 14
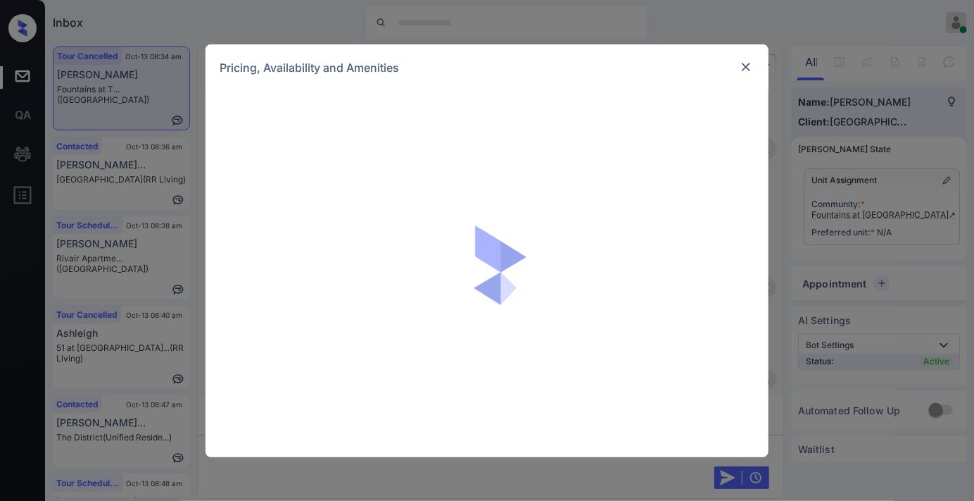
scroll to position [1564, 0]
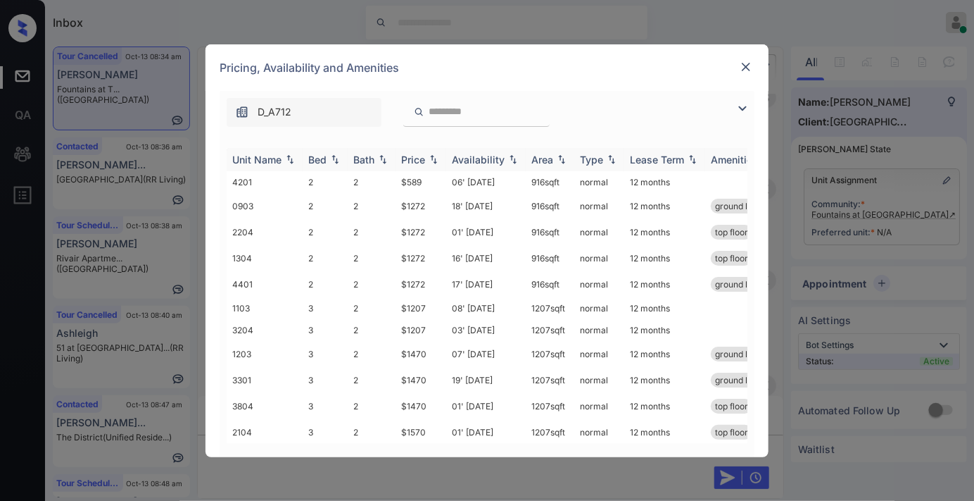
click at [429, 160] on img at bounding box center [434, 159] width 14 height 10
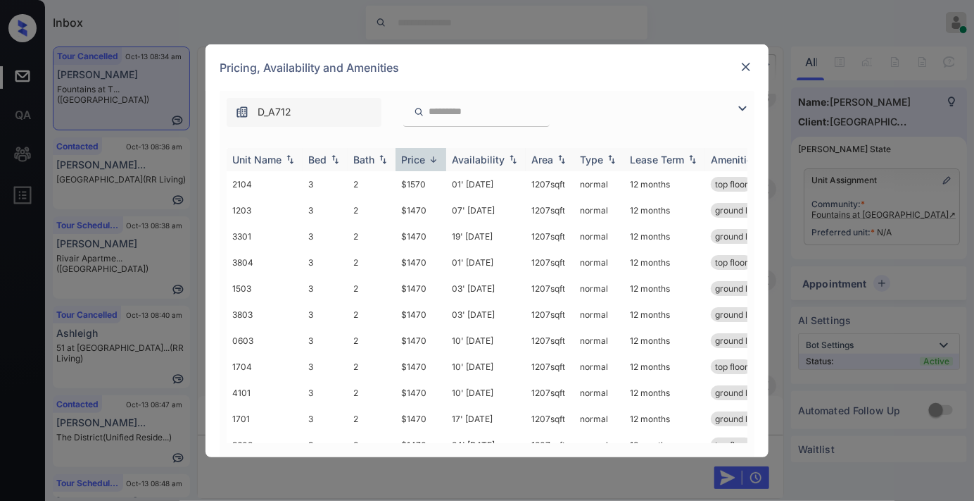
click at [429, 160] on img at bounding box center [434, 159] width 14 height 11
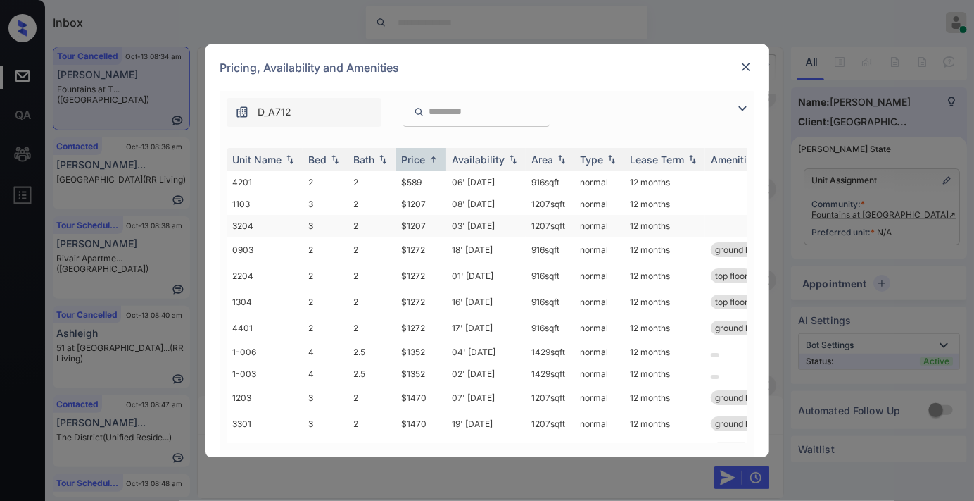
click at [396, 223] on td "$1207" at bounding box center [421, 226] width 51 height 22
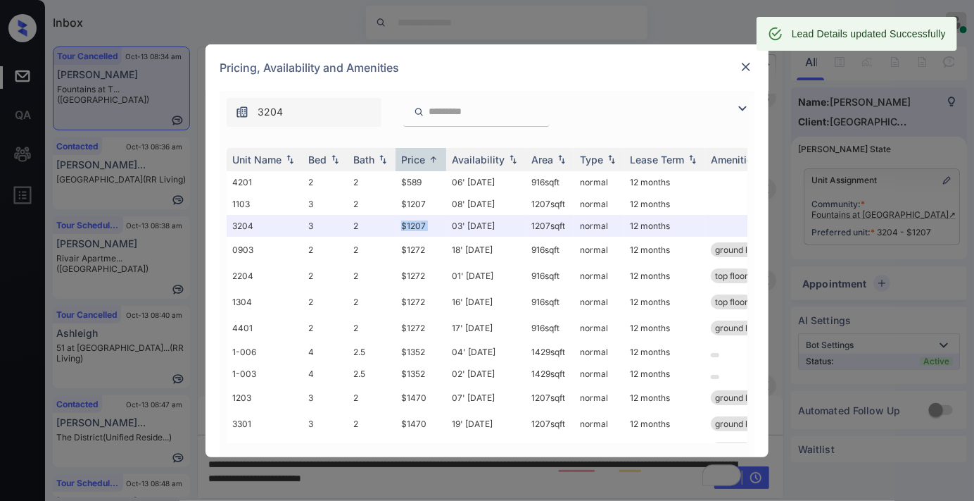
click at [742, 61] on img at bounding box center [746, 67] width 14 height 14
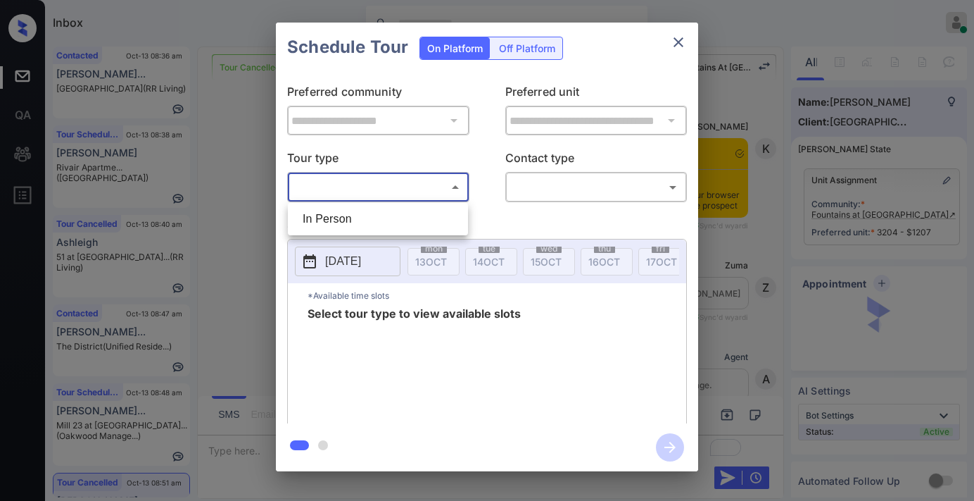
click at [413, 227] on li "In Person" at bounding box center [377, 218] width 173 height 25
type input "********"
click at [550, 188] on div at bounding box center [487, 250] width 974 height 501
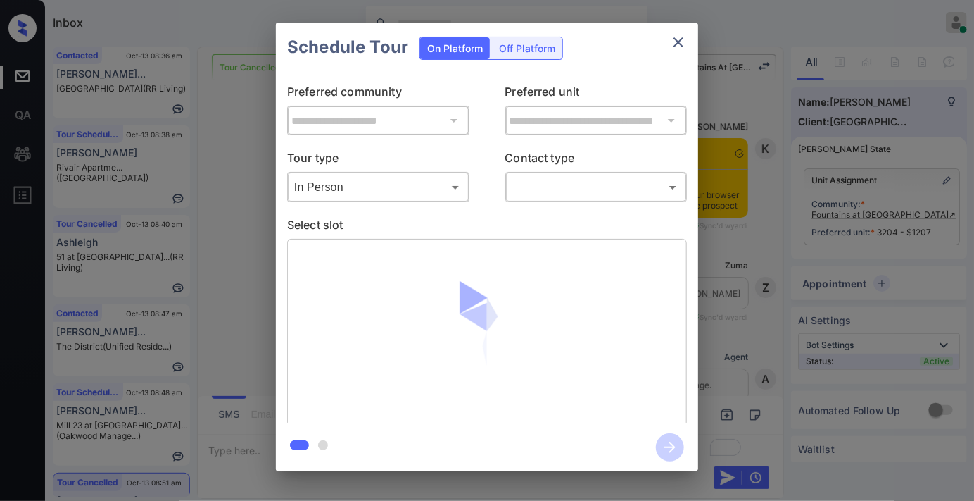
scroll to position [16519, 0]
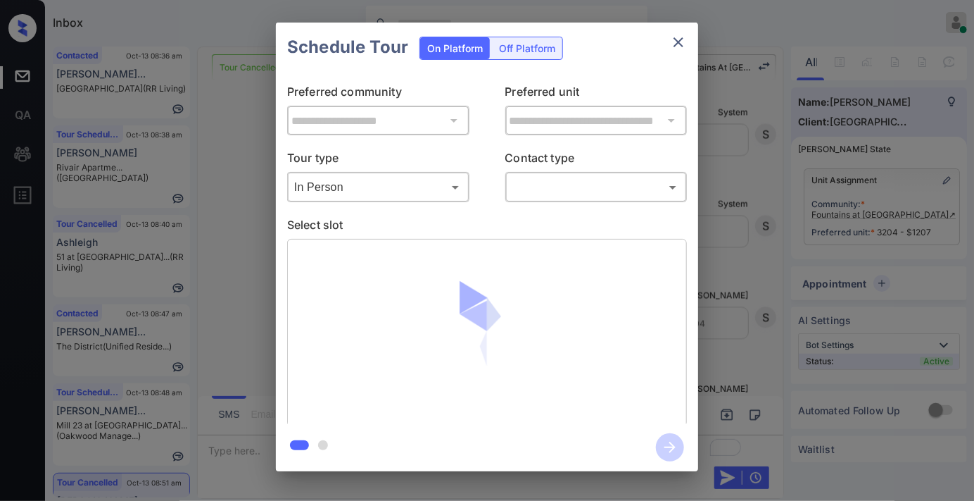
click at [551, 191] on body "Inbox Samantha Soliven Online Set yourself offline Set yourself on break Profil…" at bounding box center [487, 250] width 974 height 501
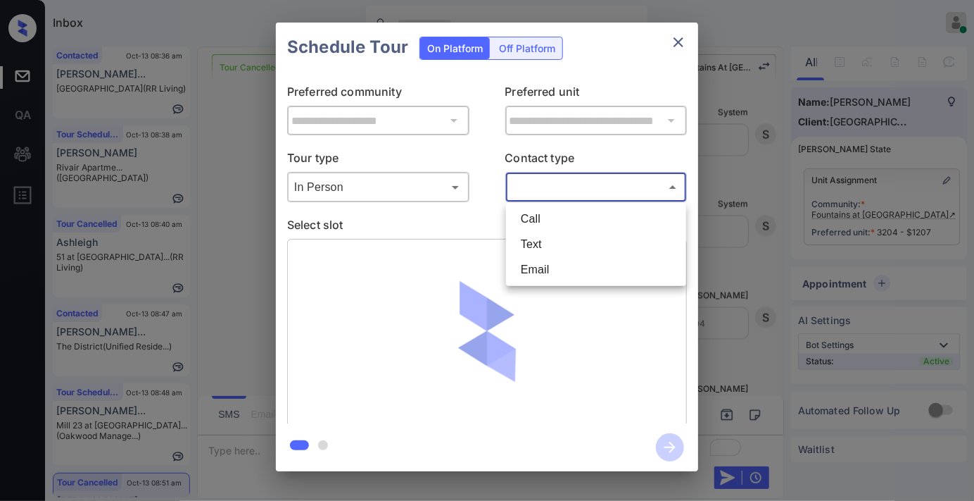
click at [551, 241] on li "Text" at bounding box center [596, 244] width 173 height 25
type input "****"
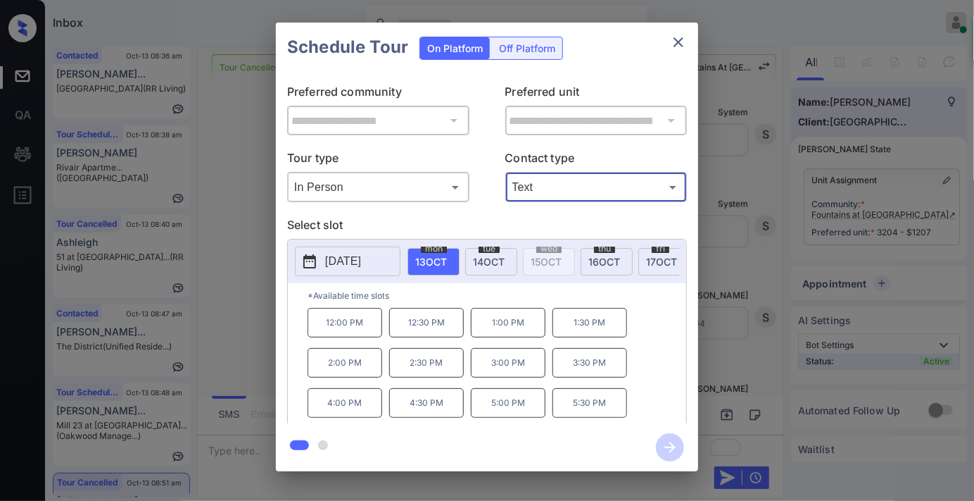
click at [589, 368] on p "3:30 PM" at bounding box center [590, 363] width 75 height 30
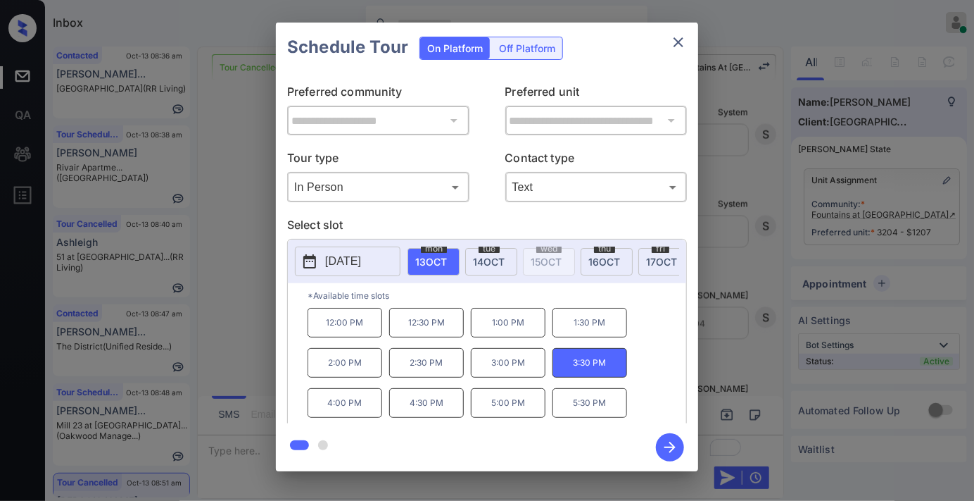
click at [673, 447] on icon "button" at bounding box center [670, 446] width 11 height 11
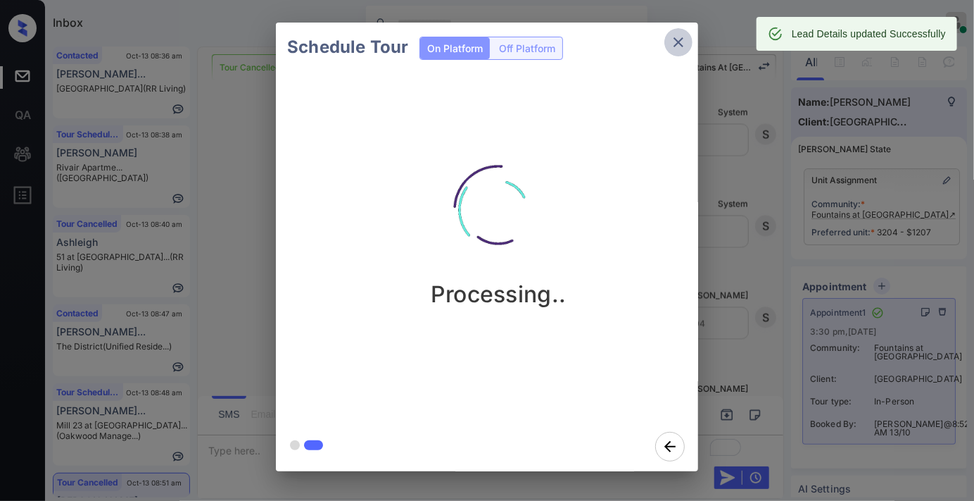
click at [678, 43] on icon "close" at bounding box center [679, 42] width 10 height 10
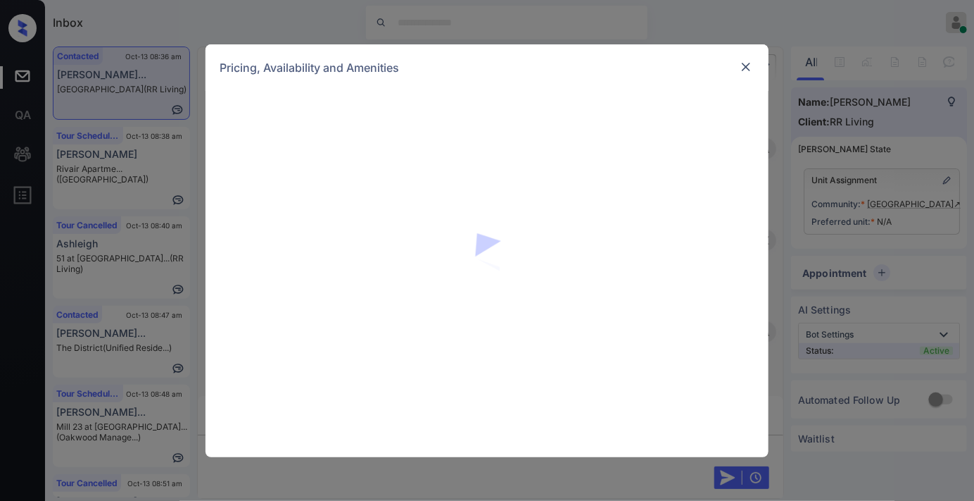
scroll to position [796, 0]
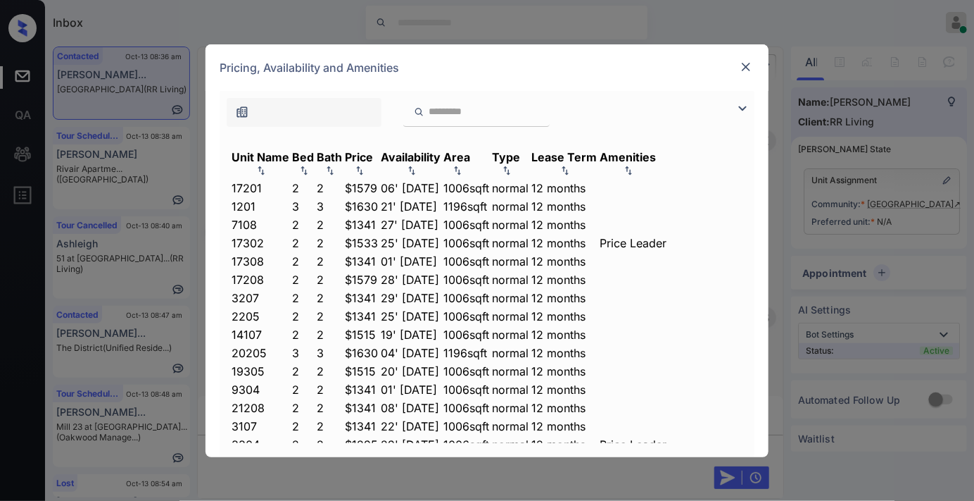
click at [373, 159] on div "Price" at bounding box center [359, 157] width 28 height 14
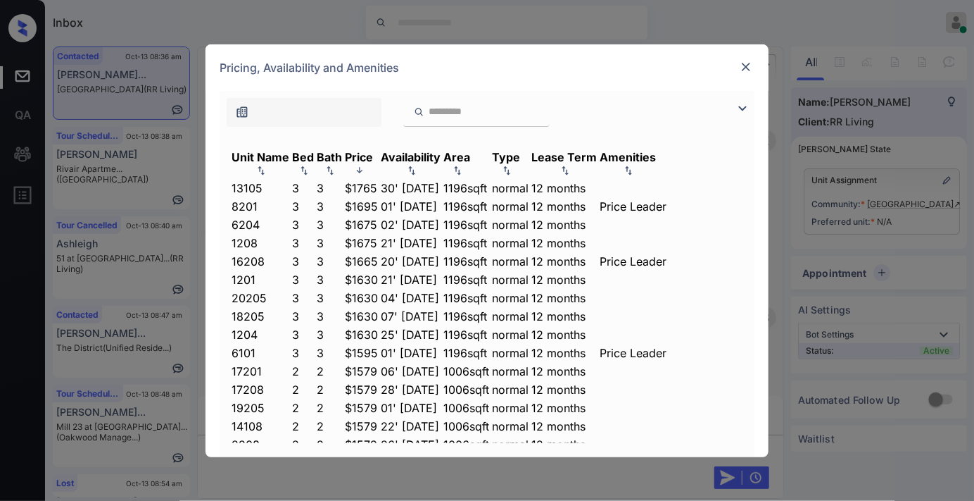
click at [373, 159] on div "Price" at bounding box center [359, 157] width 28 height 14
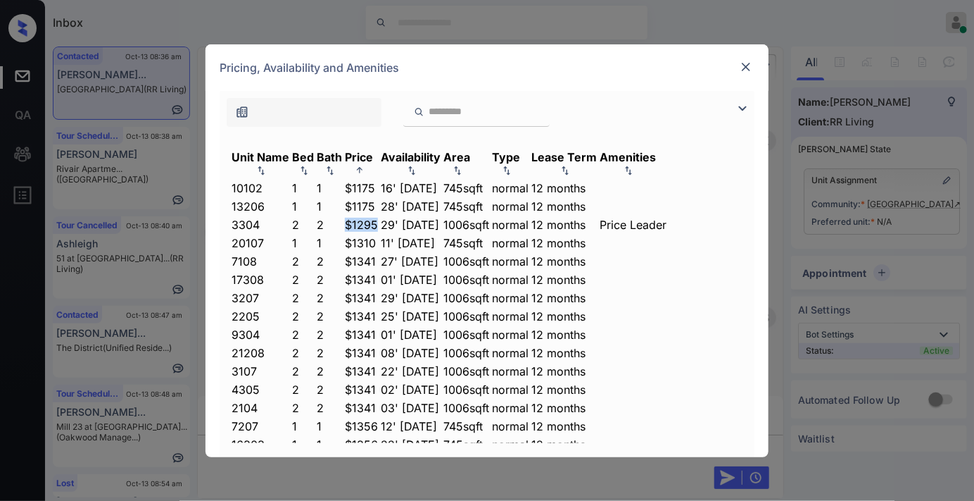
drag, startPoint x: 432, startPoint y: 220, endPoint x: 389, endPoint y: 220, distance: 43.6
click at [389, 220] on tr "3304 2 2 $1295 29' [DATE] sqft normal 12 months Price Leader" at bounding box center [449, 224] width 436 height 15
copy tr "$1295"
click at [379, 230] on td "$1295" at bounding box center [361, 224] width 34 height 15
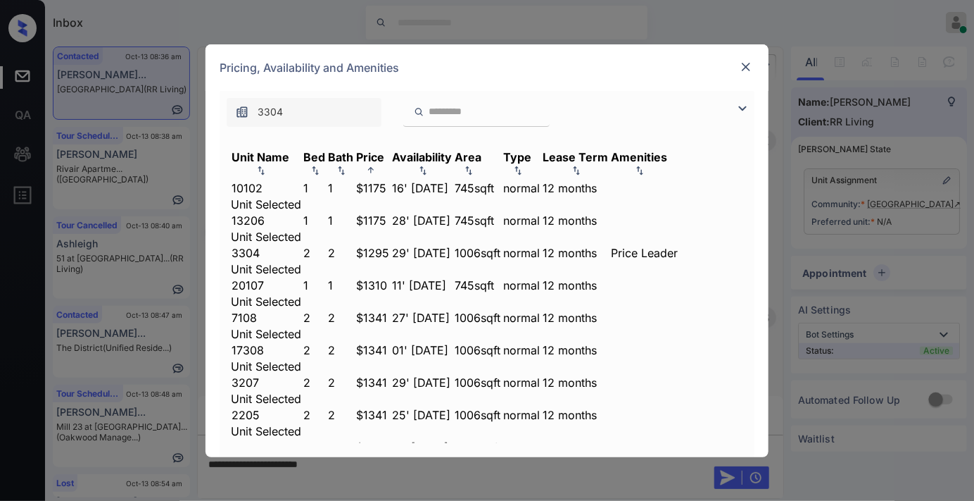
click at [390, 245] on td "$1295" at bounding box center [373, 252] width 34 height 15
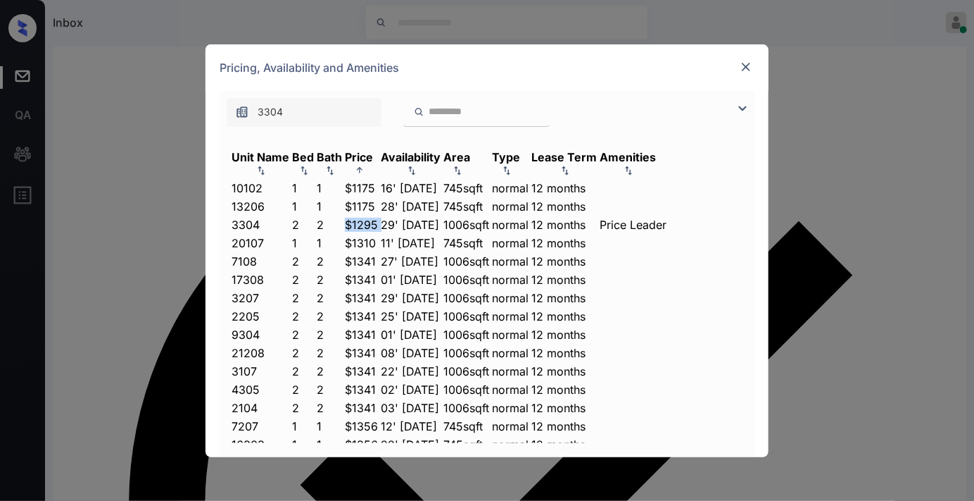
click at [746, 66] on img at bounding box center [746, 67] width 14 height 14
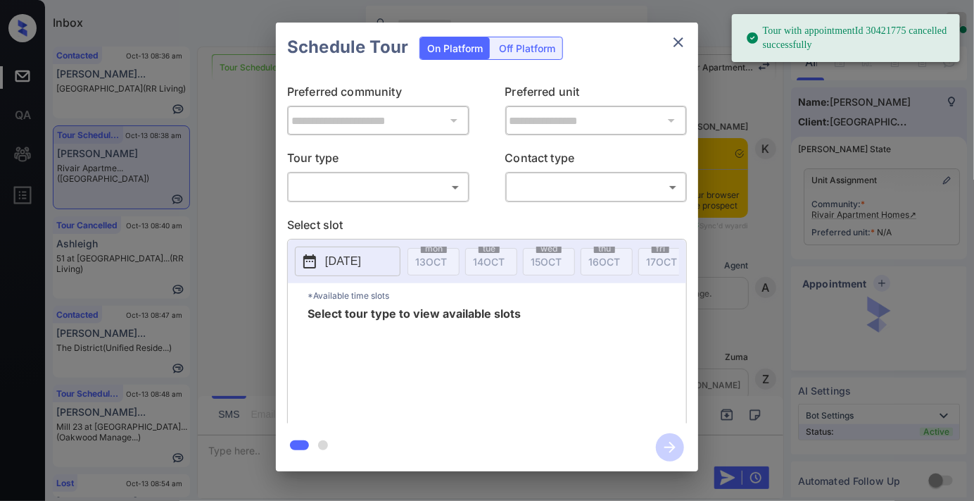
scroll to position [5149, 0]
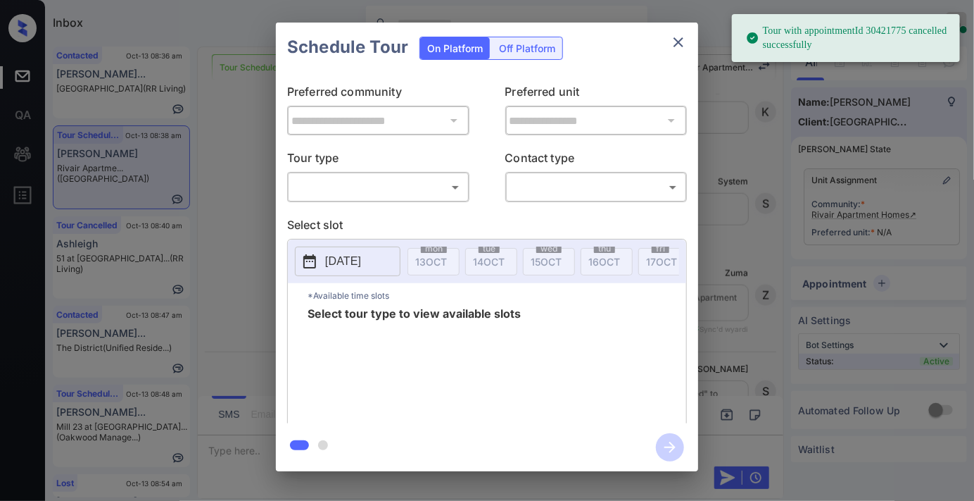
click at [438, 196] on body "Tour with appointmentId 30421775 cancelled successfully Inbox [PERSON_NAME] Onl…" at bounding box center [487, 250] width 974 height 501
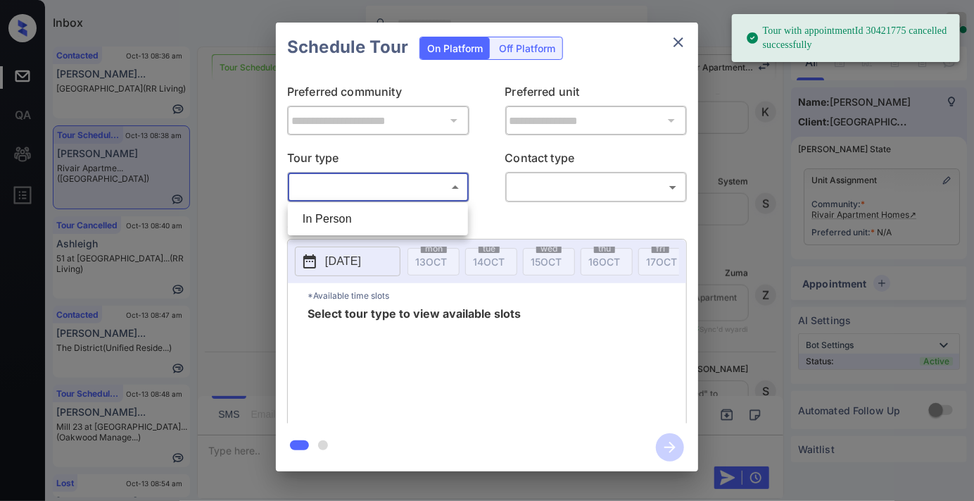
click at [427, 213] on li "In Person" at bounding box center [377, 218] width 173 height 25
type input "********"
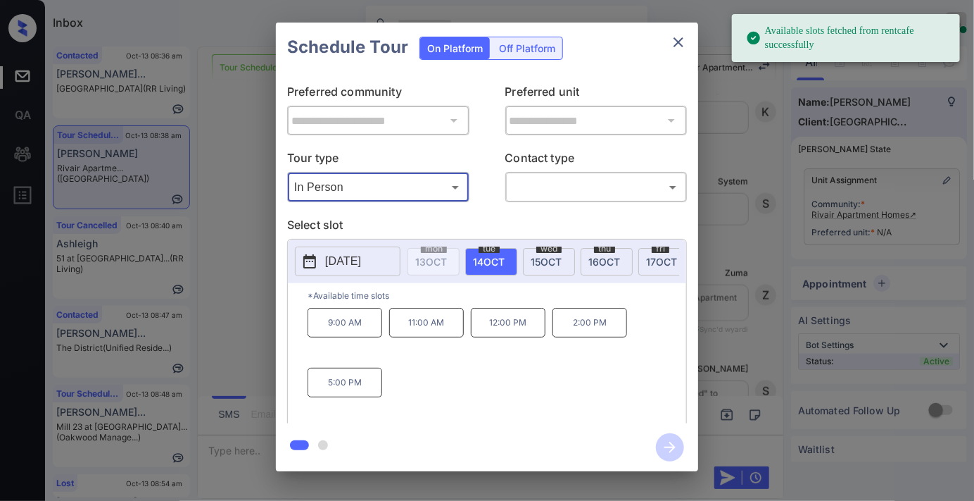
click at [344, 258] on p "[DATE]" at bounding box center [343, 261] width 36 height 17
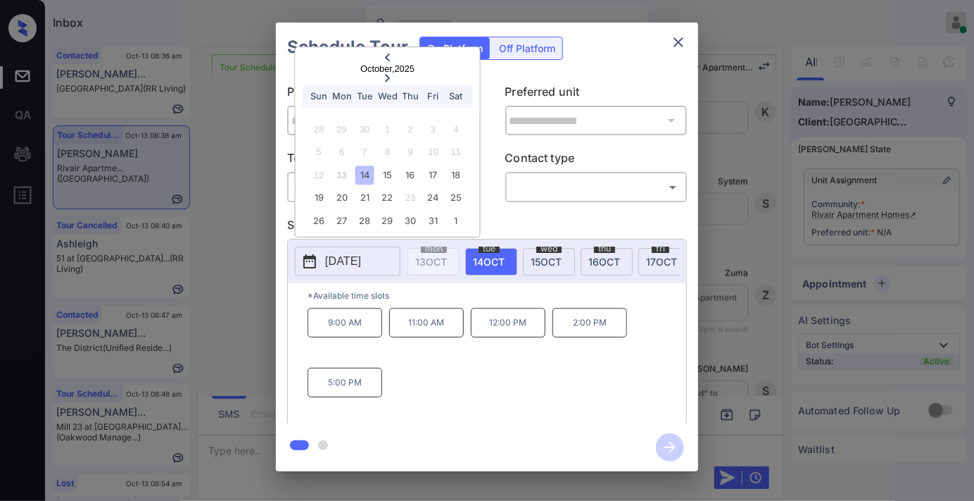
click at [686, 39] on icon "close" at bounding box center [678, 42] width 17 height 17
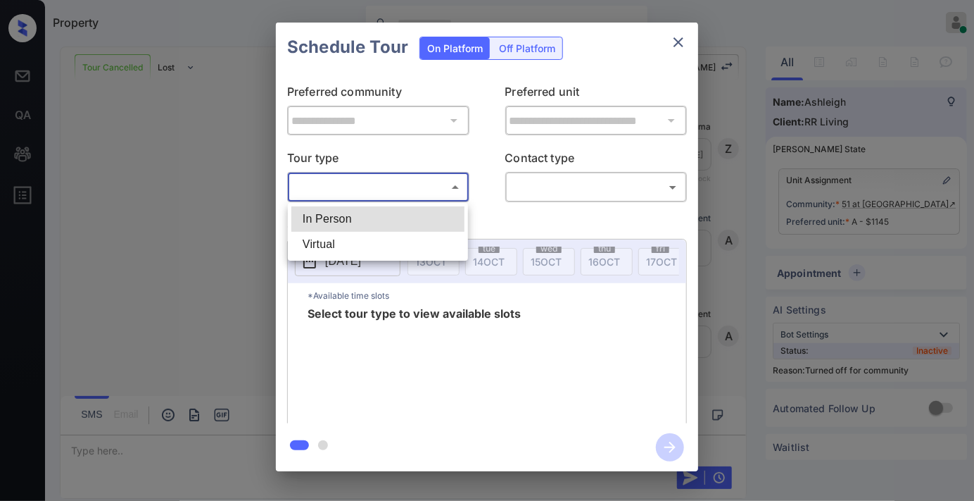
scroll to position [6965, 0]
click at [397, 213] on li "In Person" at bounding box center [377, 218] width 173 height 25
type input "********"
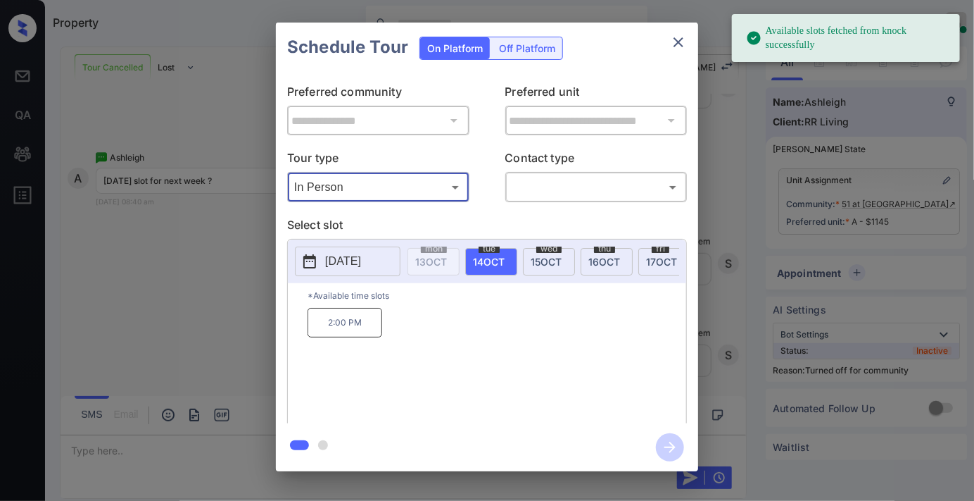
click at [356, 265] on p "[DATE]" at bounding box center [343, 261] width 36 height 17
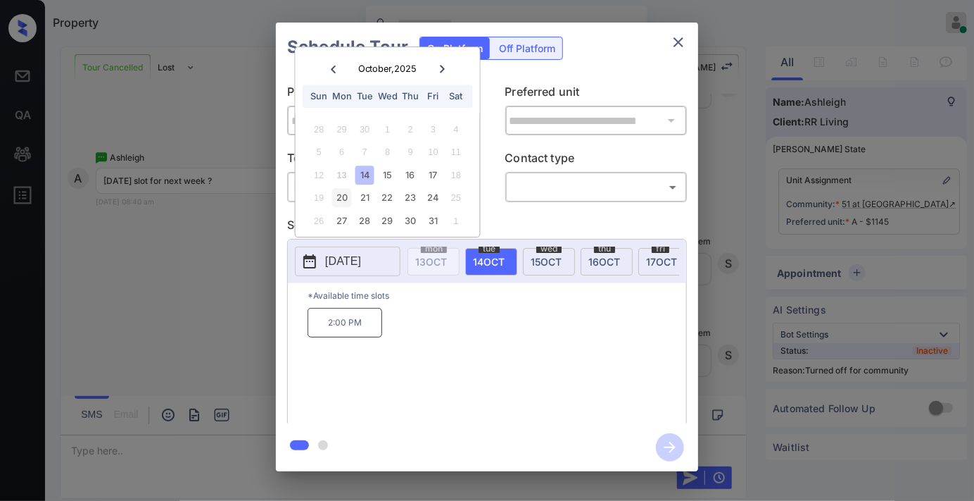
click at [337, 195] on div "20" at bounding box center [341, 198] width 19 height 19
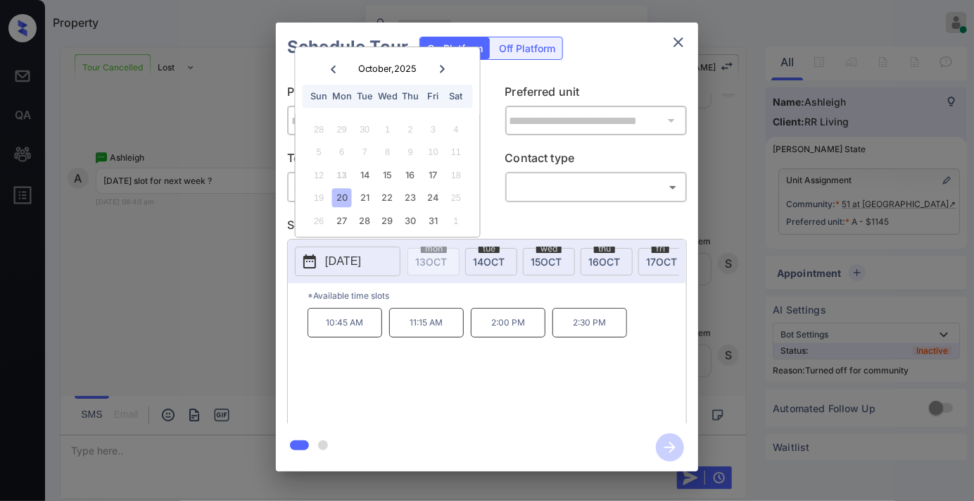
click at [368, 337] on p "10:45 AM" at bounding box center [345, 323] width 75 height 30
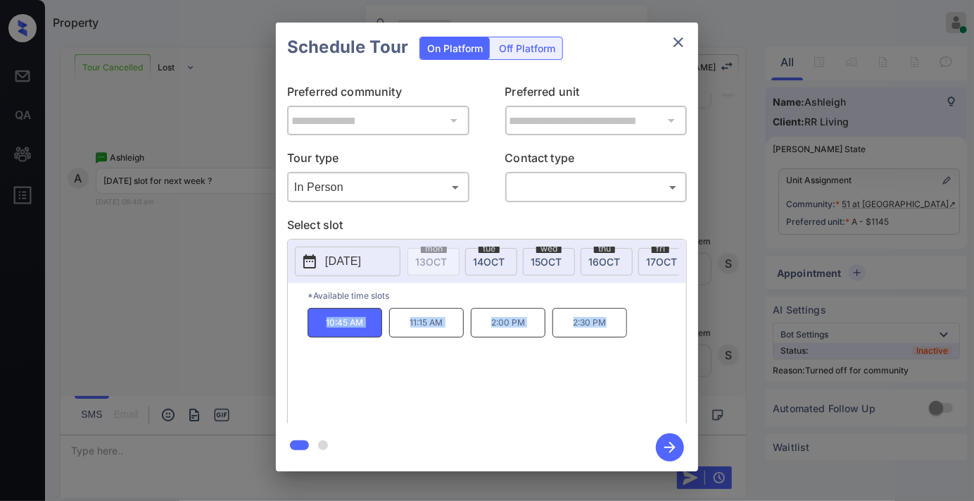
drag, startPoint x: 318, startPoint y: 325, endPoint x: 617, endPoint y: 335, distance: 300.1
click at [642, 329] on div "10:45 AM 11:15 AM 2:00 PM 2:30 PM" at bounding box center [497, 364] width 379 height 113
copy div "10:45 AM 11:15 AM 2:00 PM 2:30 PM"
click at [685, 34] on icon "close" at bounding box center [678, 42] width 17 height 17
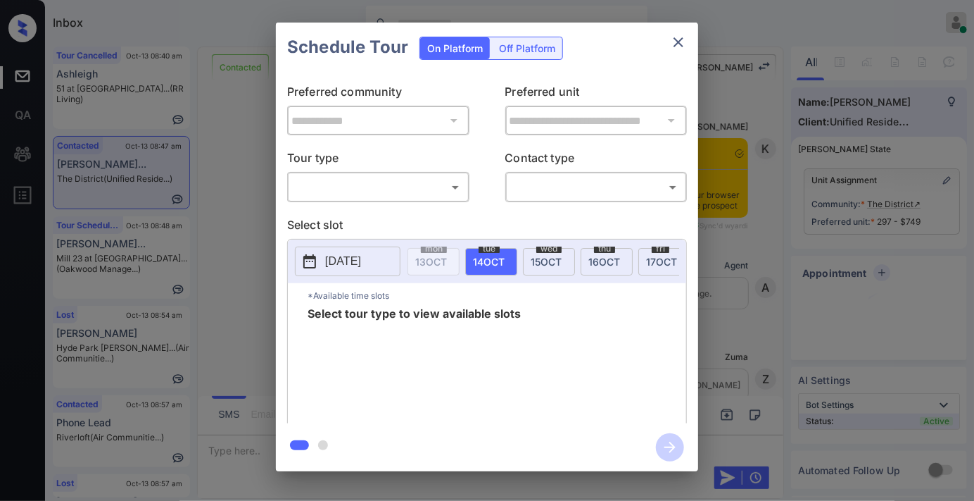
scroll to position [1954, 0]
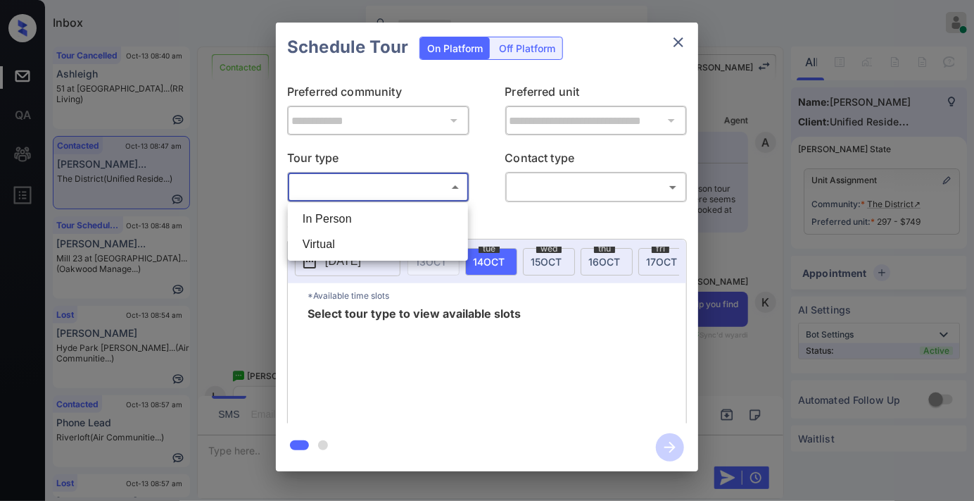
click at [371, 179] on body "Inbox [PERSON_NAME] Online Set yourself offline Set yourself on break Profile S…" at bounding box center [487, 250] width 974 height 501
click at [370, 213] on li "In Person" at bounding box center [377, 218] width 173 height 25
type input "********"
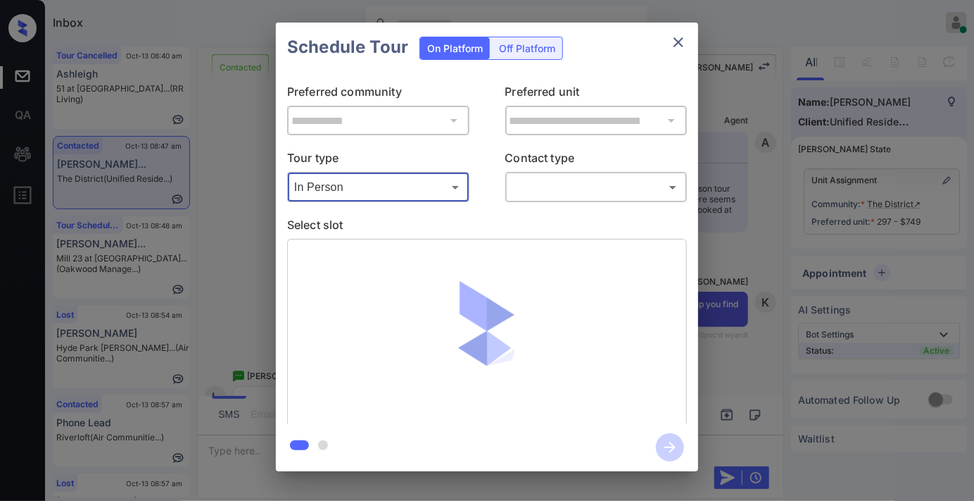
click at [582, 198] on body "Inbox [PERSON_NAME] Online Set yourself offline Set yourself on break Profile S…" at bounding box center [487, 250] width 974 height 501
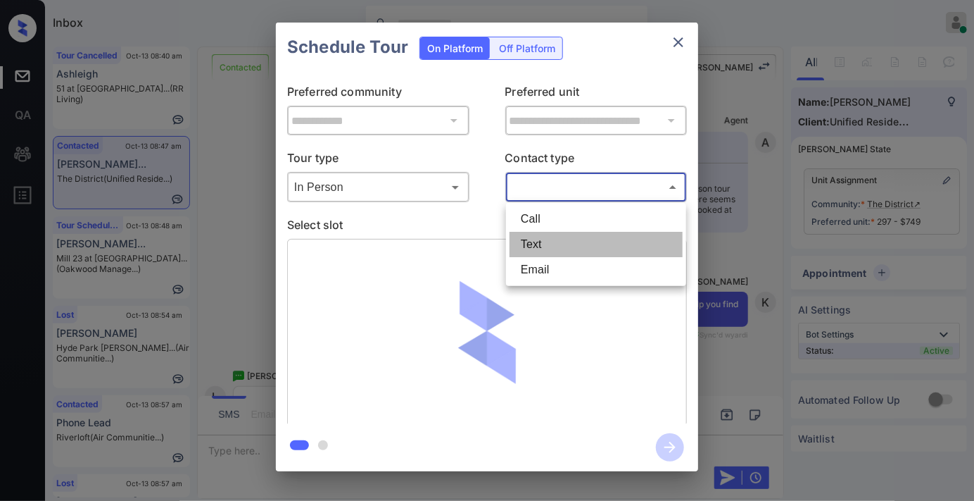
click at [574, 242] on li "Text" at bounding box center [596, 244] width 173 height 25
type input "****"
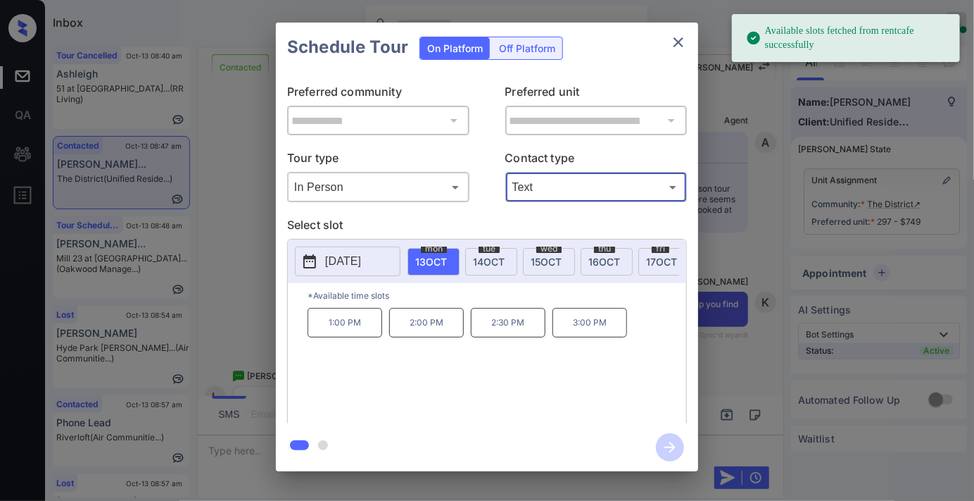
click at [325, 272] on button "[DATE]" at bounding box center [348, 261] width 106 height 30
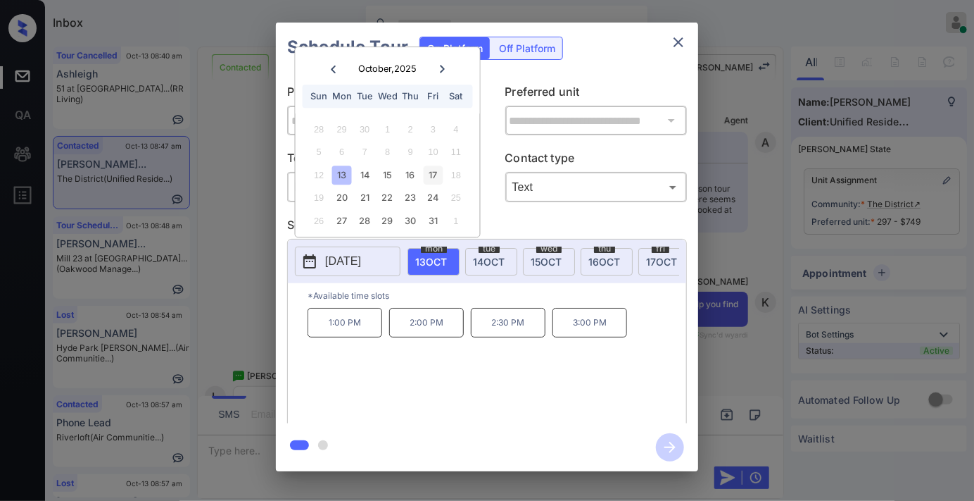
click at [433, 175] on div "17" at bounding box center [433, 174] width 19 height 19
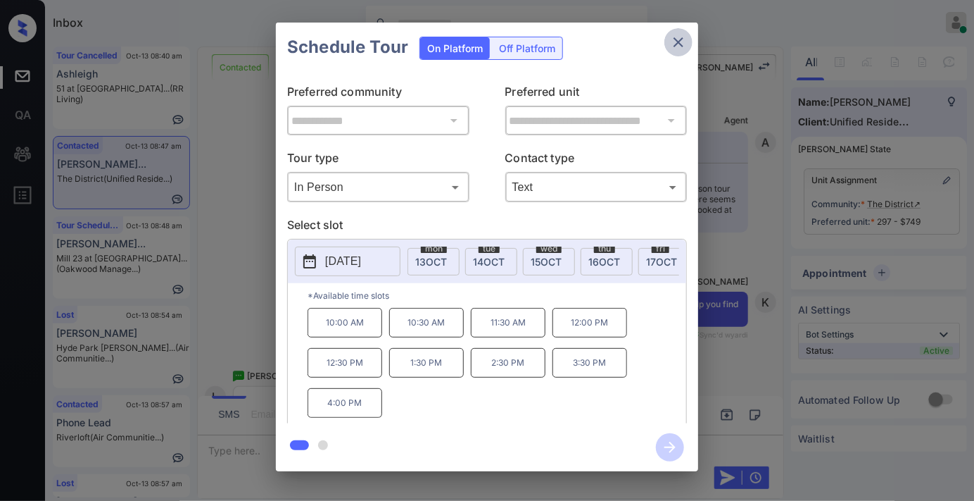
click at [679, 43] on icon "close" at bounding box center [679, 42] width 10 height 10
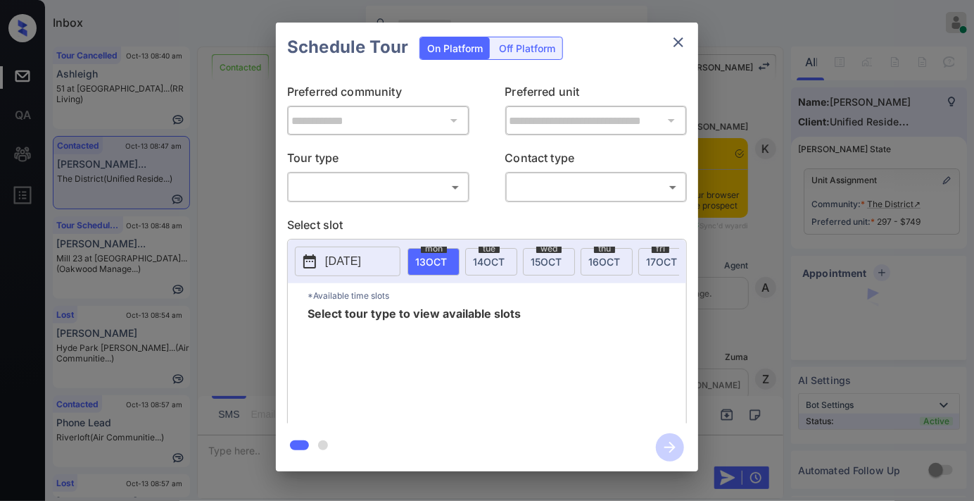
click at [420, 173] on div "​ ​" at bounding box center [378, 187] width 182 height 30
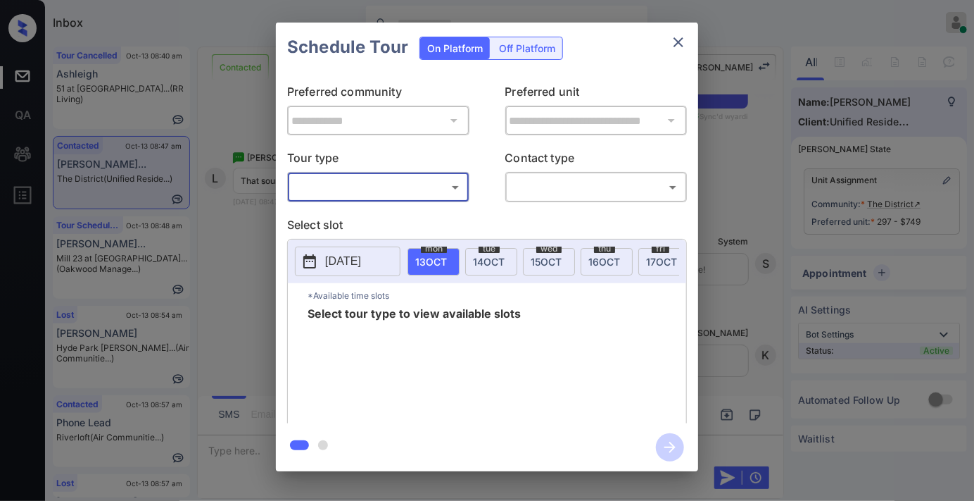
click at [399, 189] on body "Inbox Samantha Soliven Online Set yourself offline Set yourself on break Profil…" at bounding box center [487, 250] width 974 height 501
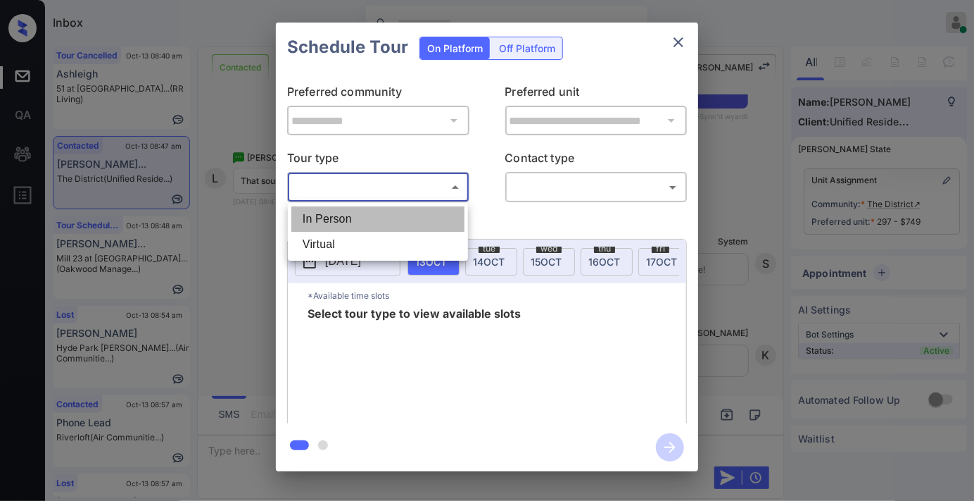
click at [391, 208] on li "In Person" at bounding box center [377, 218] width 173 height 25
type input "********"
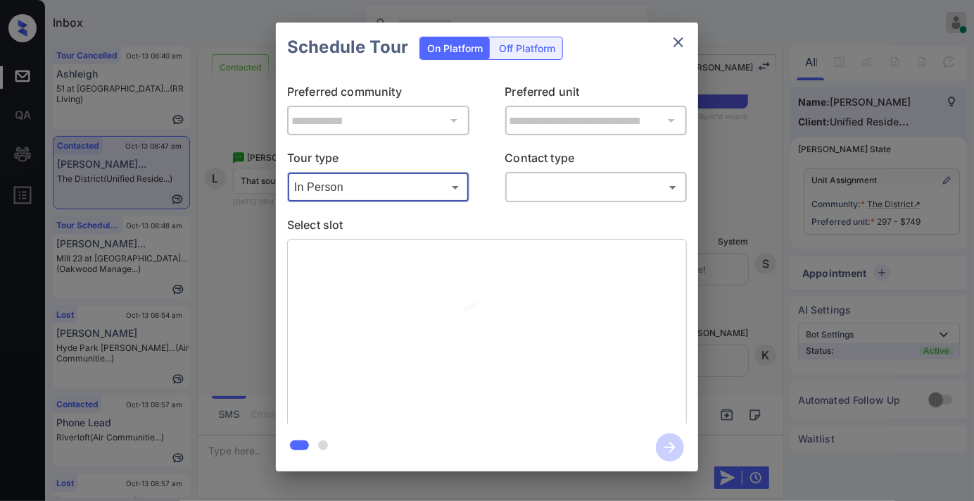
click at [596, 179] on body "Inbox Samantha Soliven Online Set yourself offline Set yourself on break Profil…" at bounding box center [487, 250] width 974 height 501
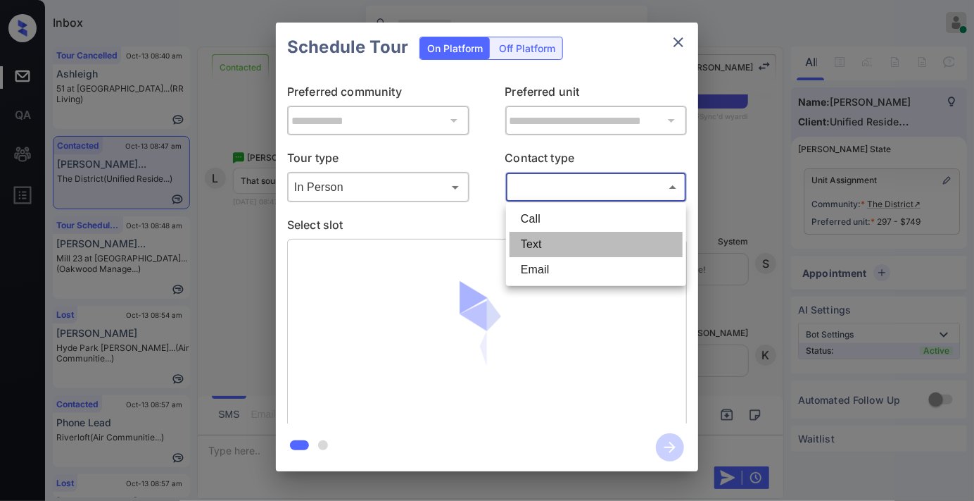
click at [555, 238] on li "Text" at bounding box center [596, 244] width 173 height 25
type input "****"
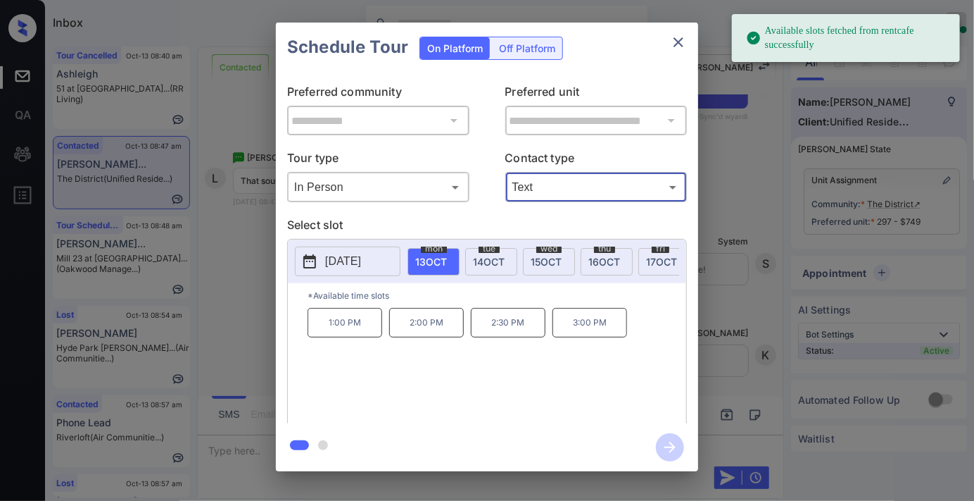
click at [339, 264] on p "[DATE]" at bounding box center [343, 261] width 36 height 17
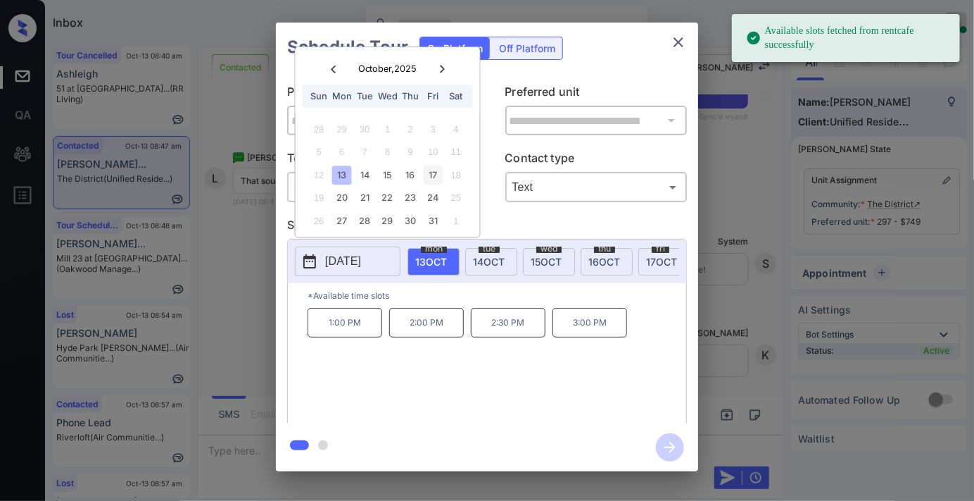
click at [435, 181] on div "17" at bounding box center [433, 174] width 19 height 19
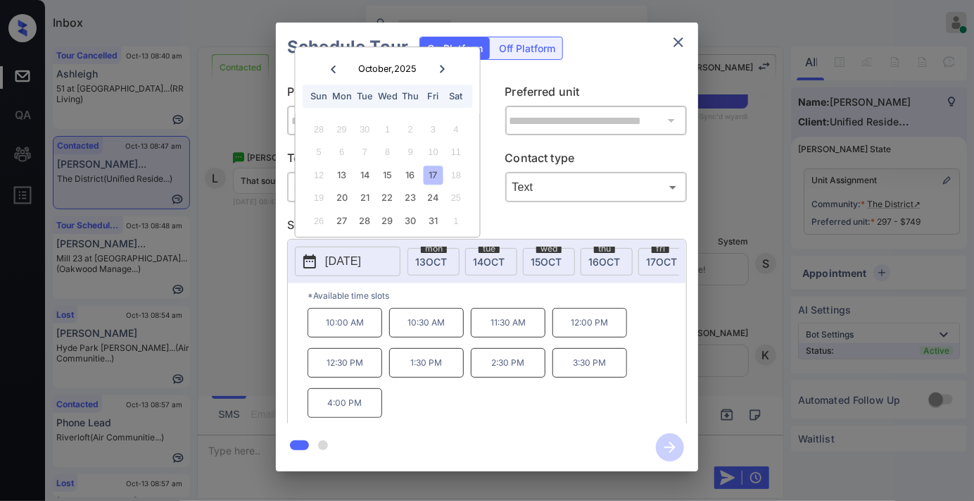
click at [683, 49] on icon "close" at bounding box center [678, 42] width 17 height 17
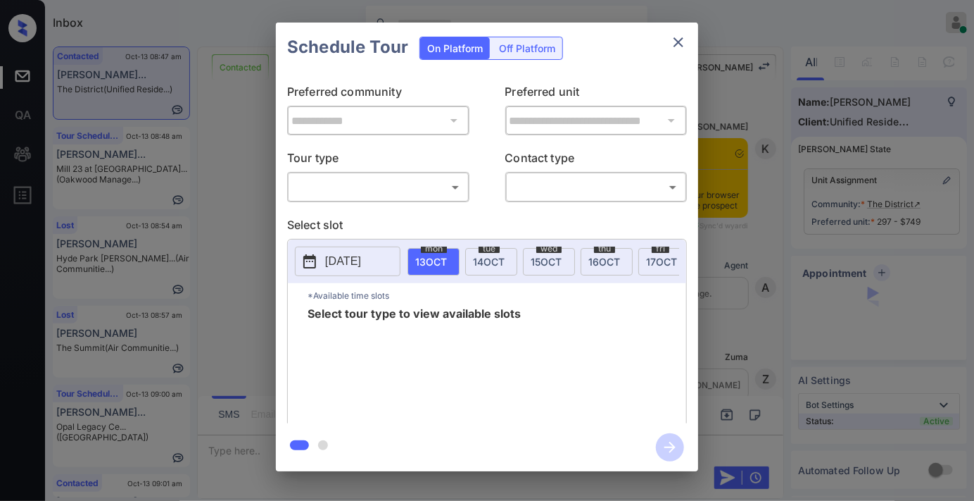
scroll to position [937, 0]
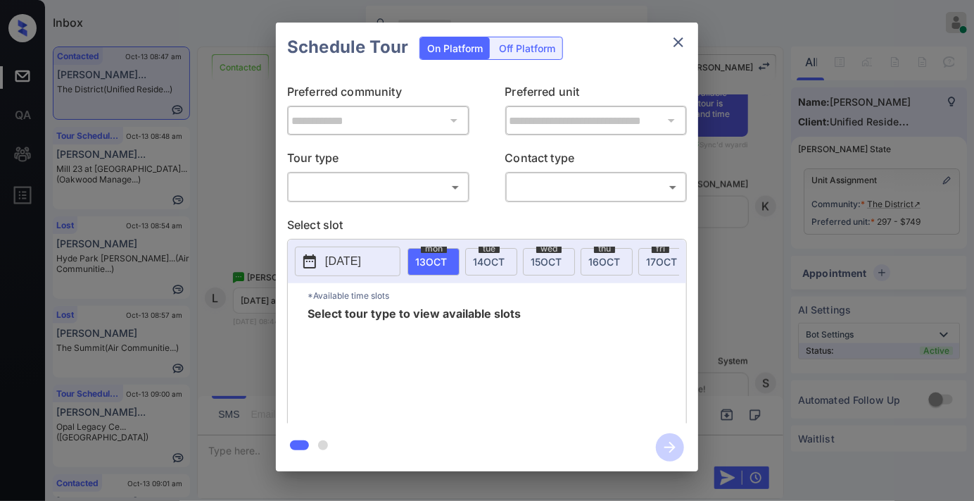
click at [356, 177] on body "Inbox [PERSON_NAME] Online Set yourself offline Set yourself on break Profile S…" at bounding box center [487, 250] width 974 height 501
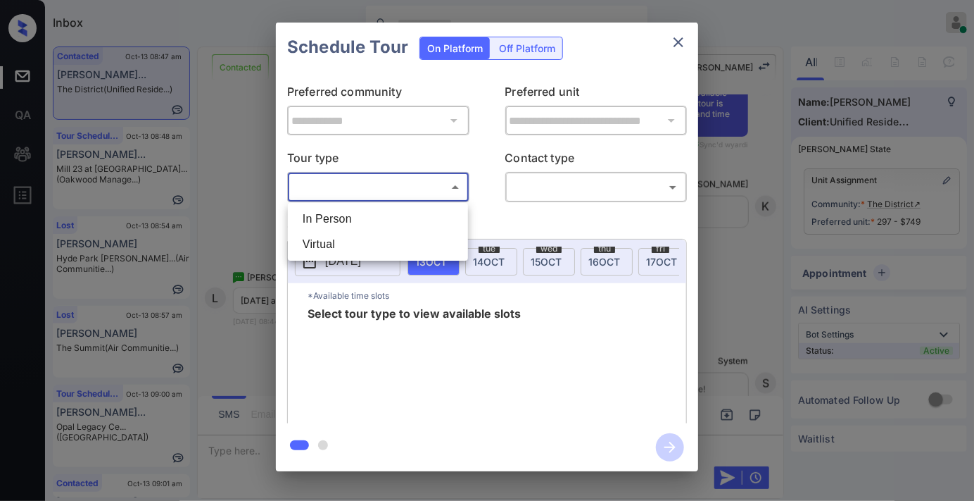
click at [359, 217] on li "In Person" at bounding box center [377, 218] width 173 height 25
type input "********"
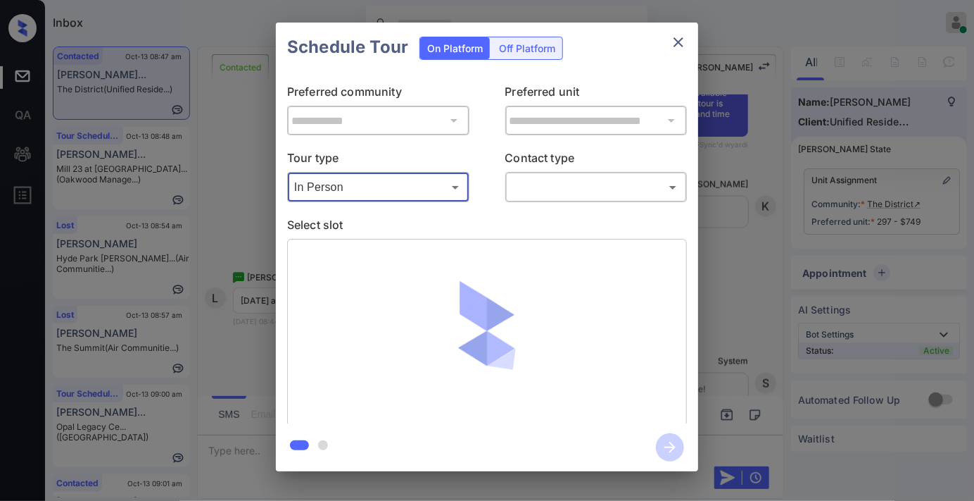
click at [581, 179] on body "Inbox Samantha Soliven Online Set yourself offline Set yourself on break Profil…" at bounding box center [487, 250] width 974 height 501
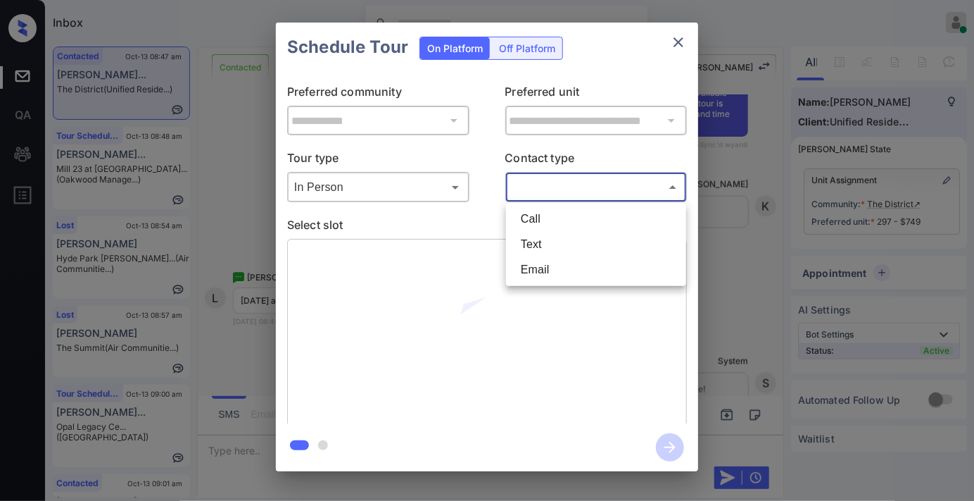
click at [564, 249] on li "Text" at bounding box center [596, 244] width 173 height 25
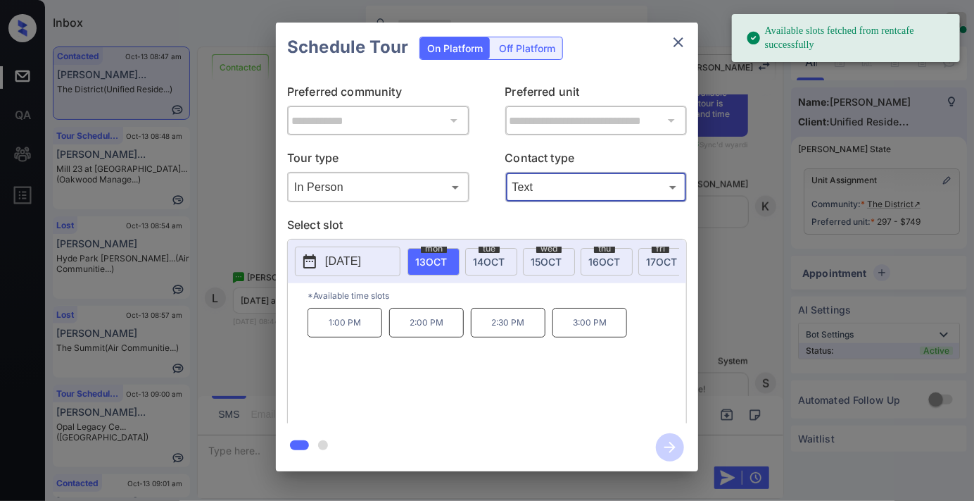
type input "****"
click at [338, 265] on p "[DATE]" at bounding box center [343, 261] width 36 height 17
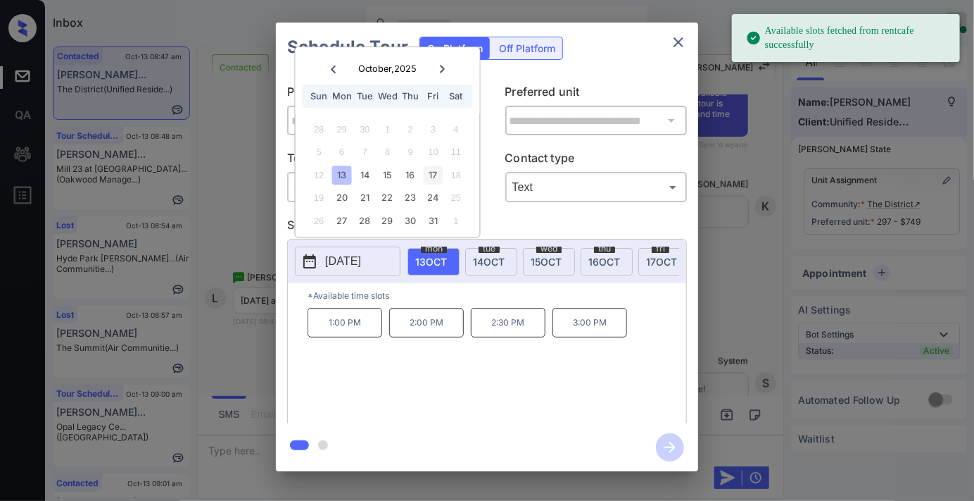
click at [433, 174] on div "17" at bounding box center [433, 174] width 19 height 19
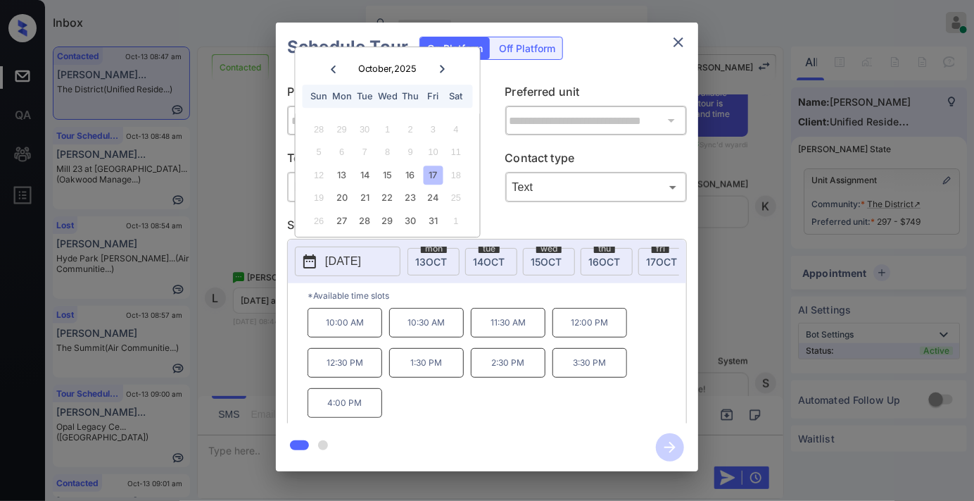
click at [410, 376] on p "1:30 PM" at bounding box center [426, 363] width 75 height 30
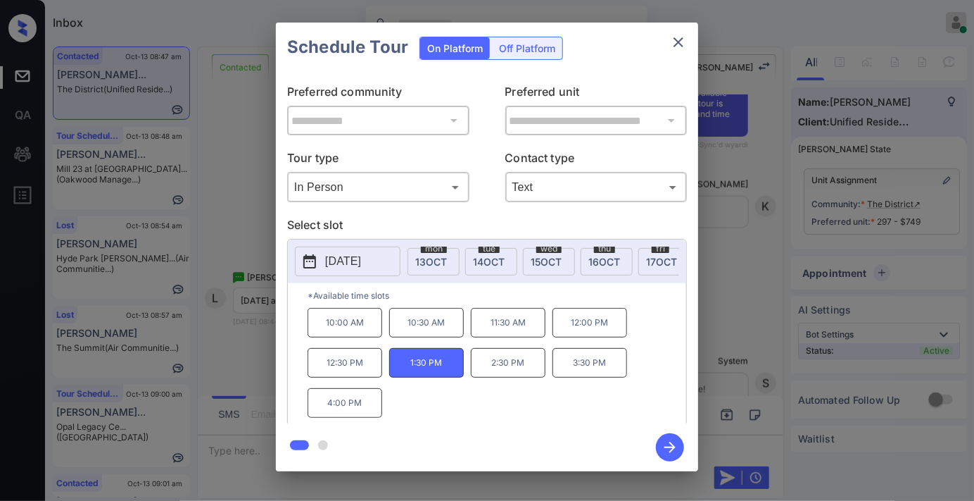
click at [681, 451] on icon "button" at bounding box center [670, 447] width 28 height 28
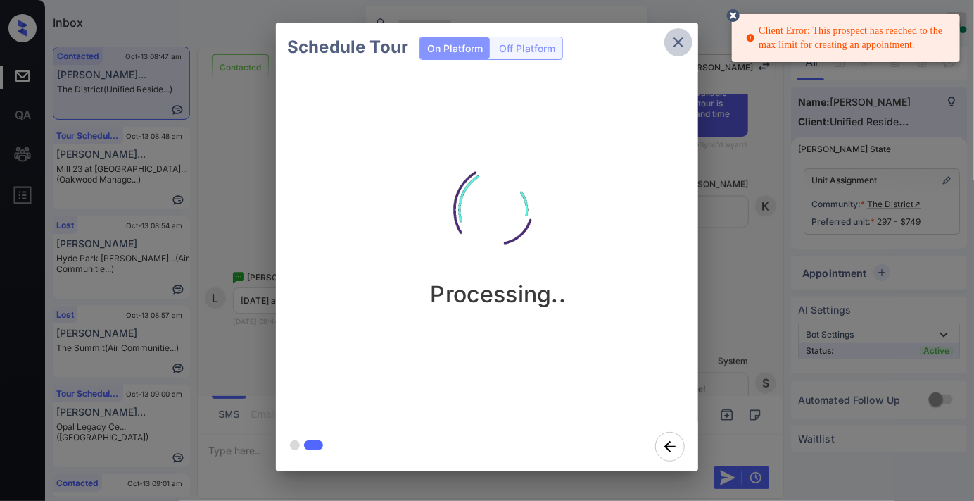
click at [677, 42] on icon "close" at bounding box center [678, 42] width 17 height 17
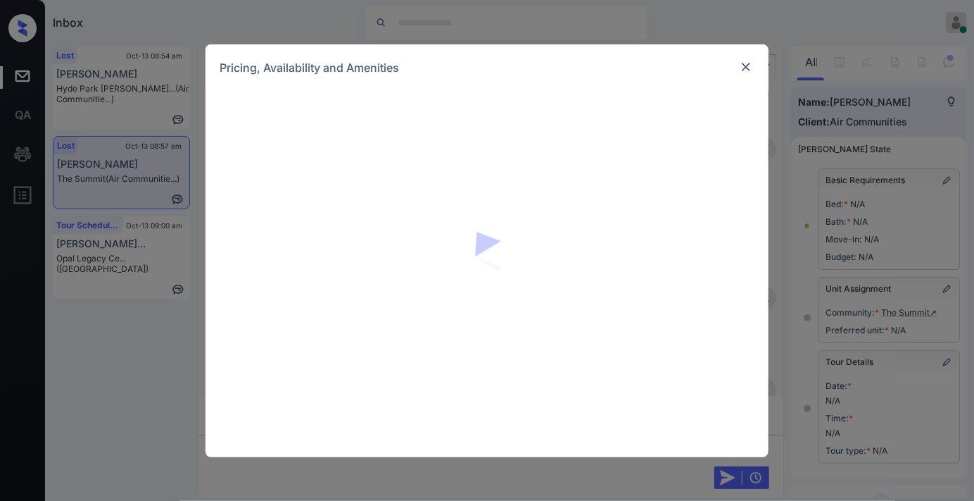
scroll to position [195, 0]
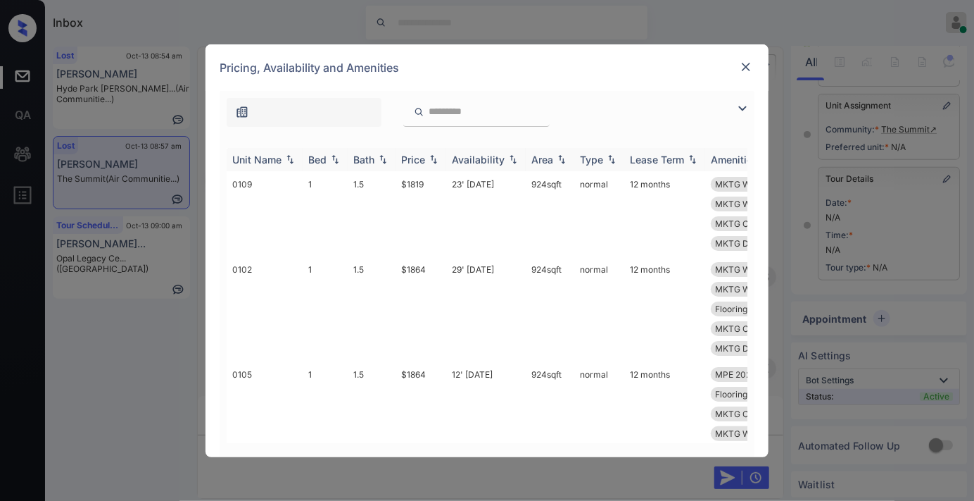
click at [283, 158] on img at bounding box center [290, 159] width 14 height 10
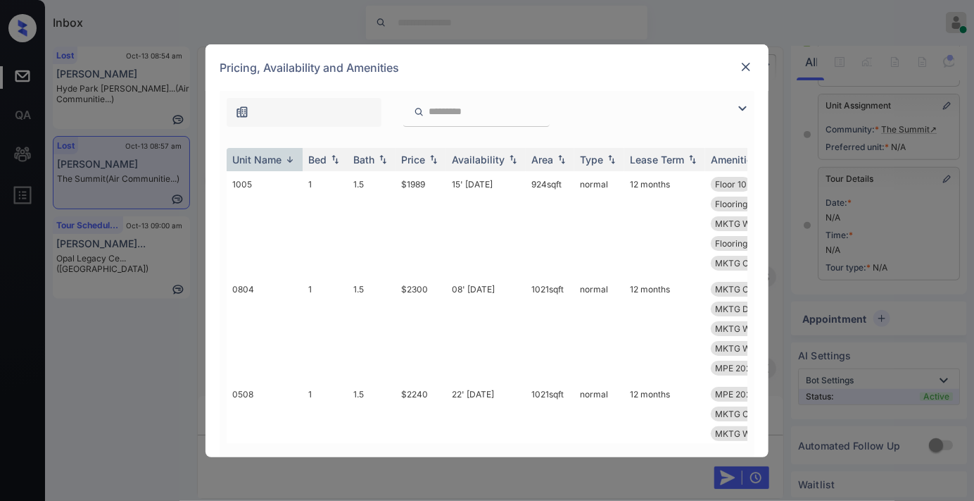
click at [748, 64] on img at bounding box center [746, 67] width 14 height 14
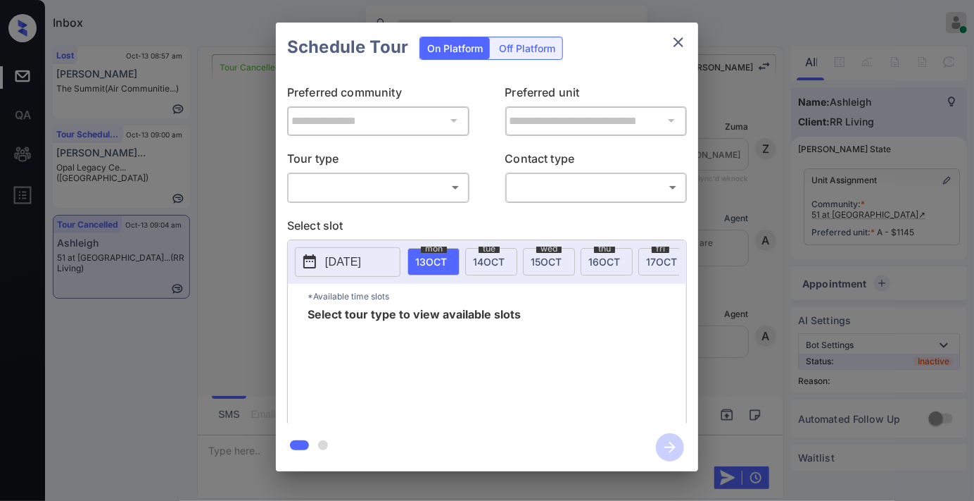
scroll to position [7354, 0]
click at [412, 196] on body "Inbox [PERSON_NAME] Online Set yourself offline Set yourself on break Profile S…" at bounding box center [487, 250] width 974 height 501
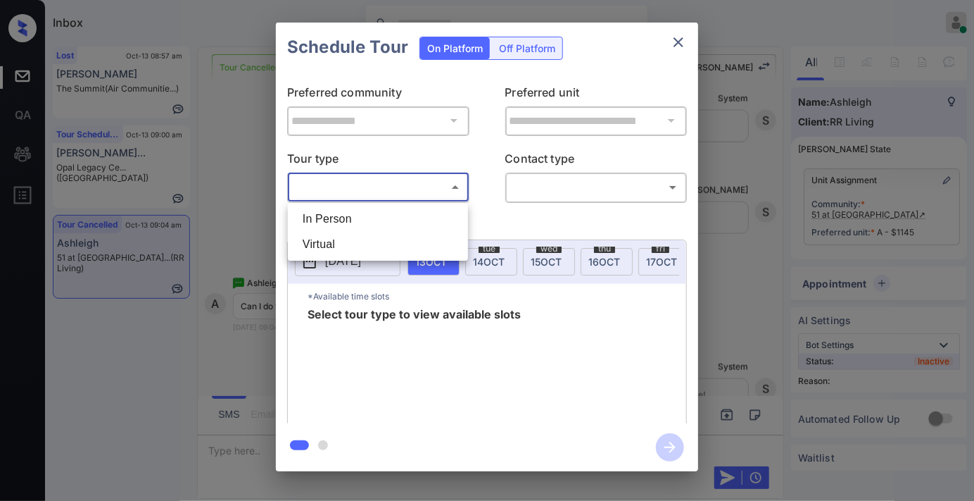
click at [398, 235] on li "Virtual" at bounding box center [377, 244] width 173 height 25
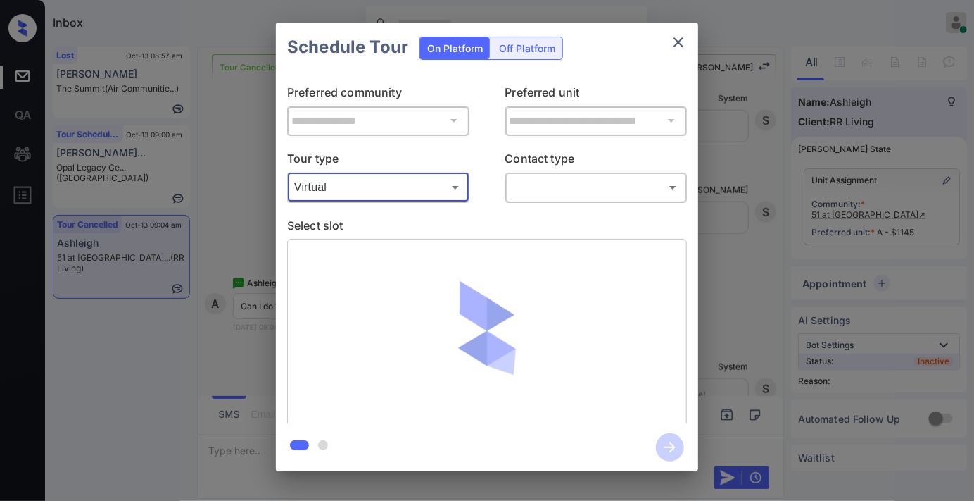
click at [393, 177] on body "Inbox [PERSON_NAME] Online Set yourself offline Set yourself on break Profile S…" at bounding box center [487, 250] width 974 height 501
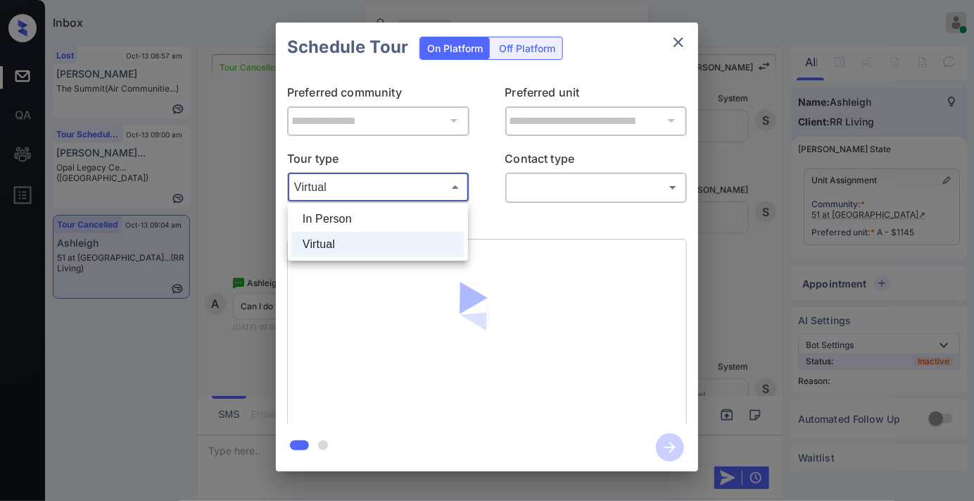
click at [406, 220] on li "In Person" at bounding box center [377, 218] width 173 height 25
type input "********"
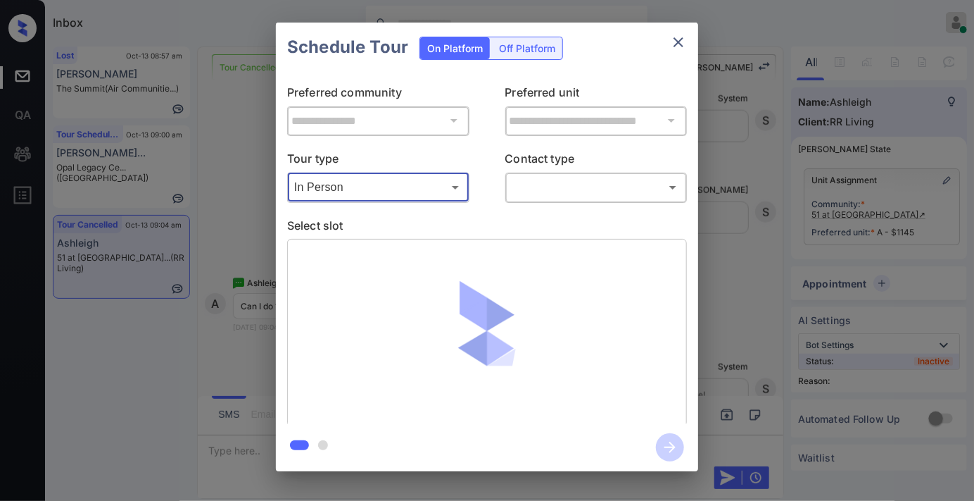
click at [542, 191] on body "Inbox [PERSON_NAME] Online Set yourself offline Set yourself on break Profile S…" at bounding box center [487, 250] width 974 height 501
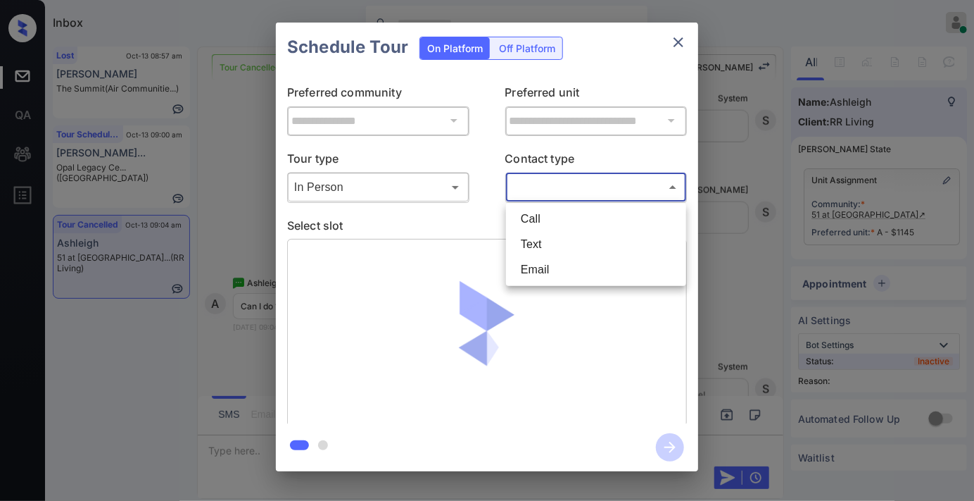
click at [551, 241] on li "Text" at bounding box center [596, 244] width 173 height 25
type input "****"
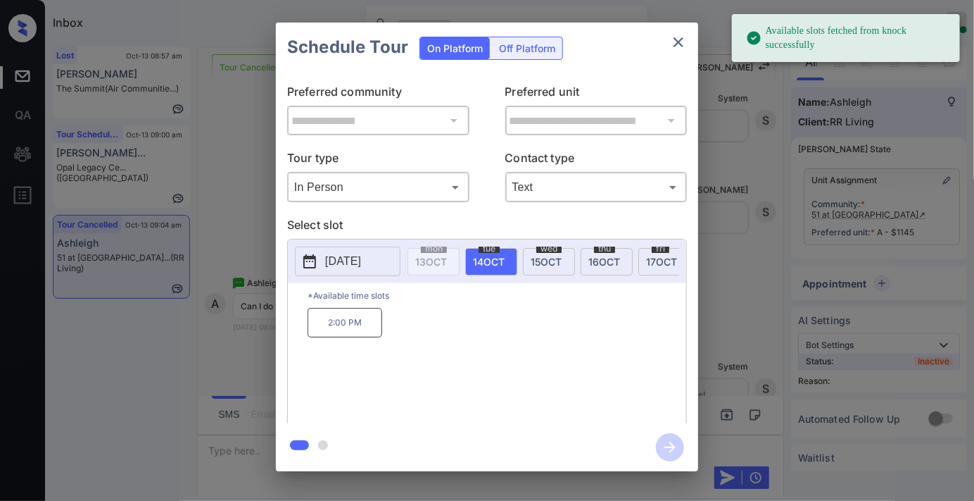
click at [322, 263] on button "2025-10-14" at bounding box center [348, 261] width 106 height 30
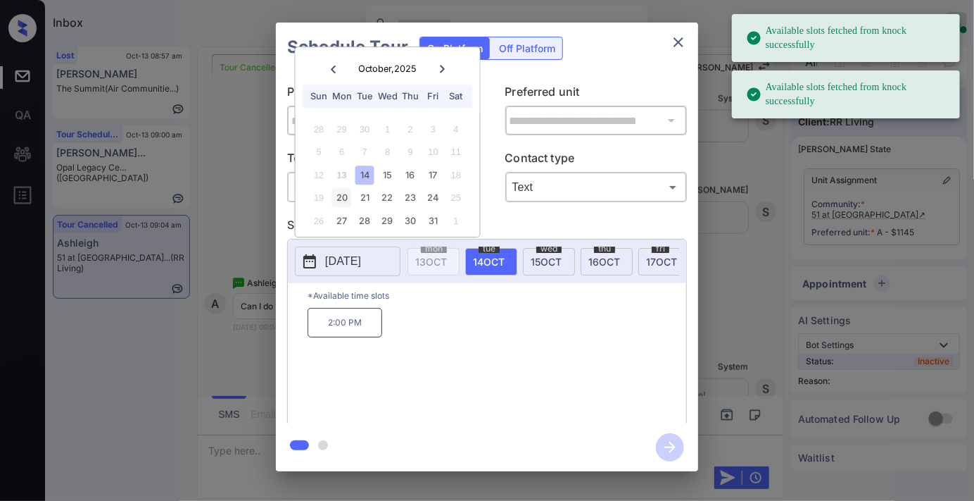
click at [343, 193] on div "20" at bounding box center [341, 198] width 19 height 19
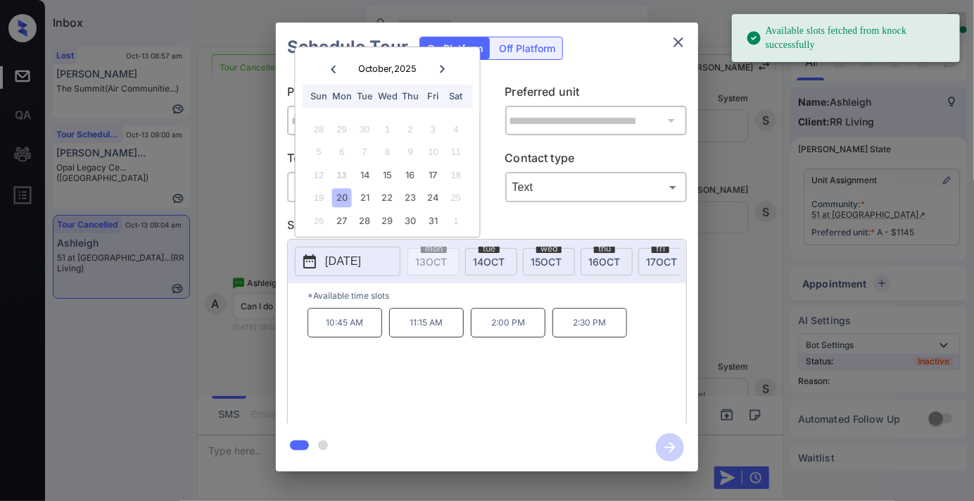
click at [415, 335] on p "11:15 AM" at bounding box center [426, 323] width 75 height 30
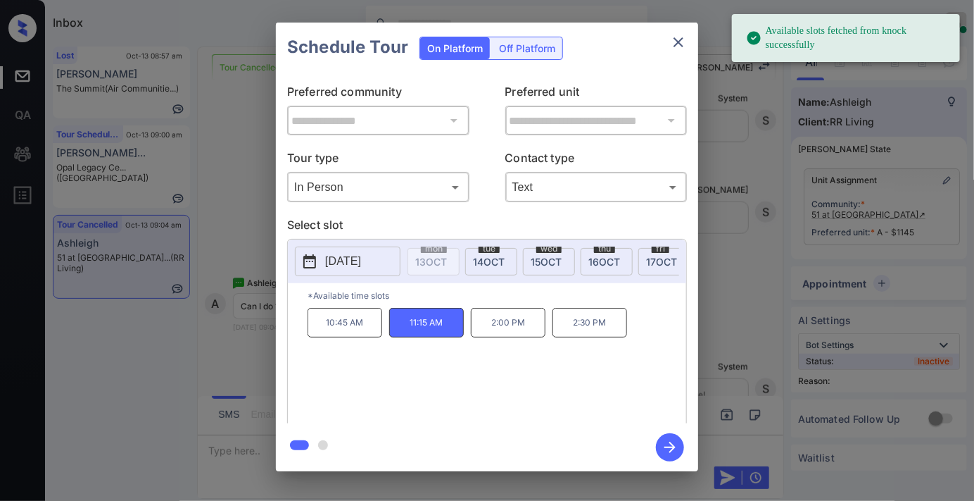
click at [670, 440] on icon "button" at bounding box center [670, 447] width 28 height 28
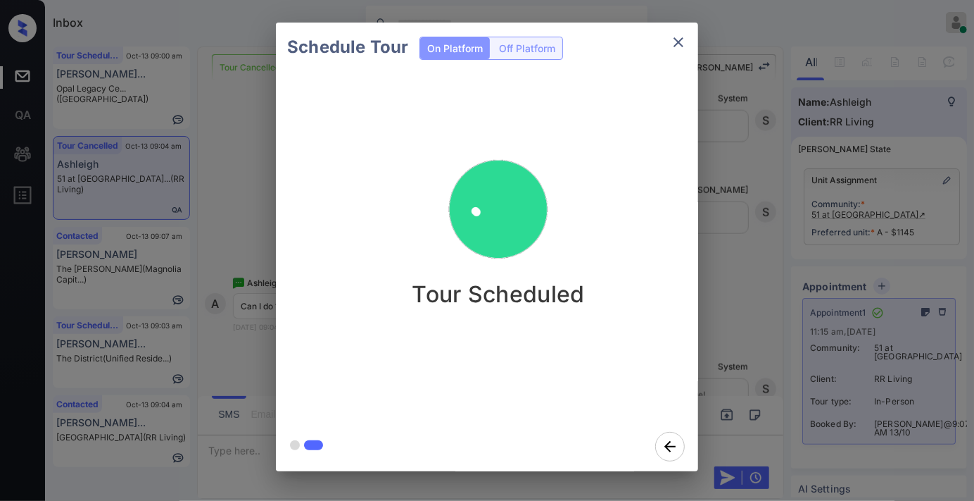
click at [686, 39] on icon "close" at bounding box center [678, 42] width 17 height 17
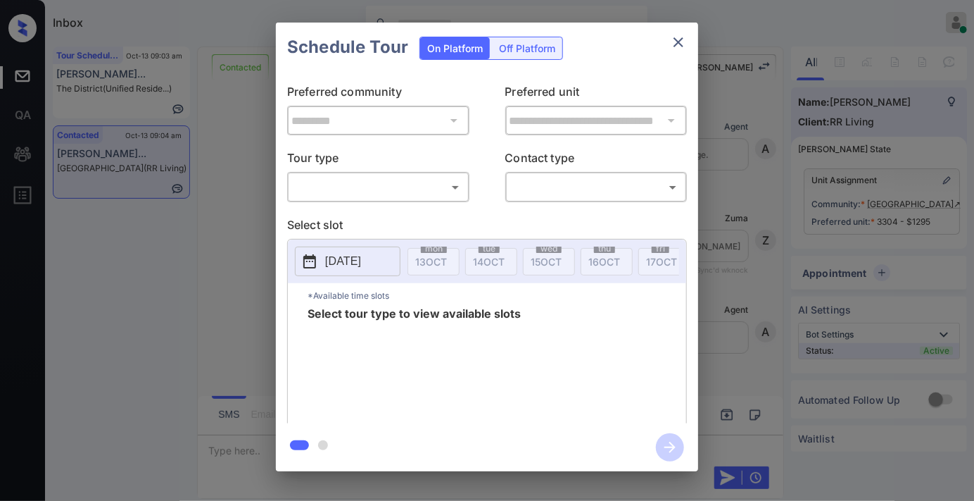
scroll to position [586, 0]
click at [422, 197] on body "Inbox [PERSON_NAME] Online Set yourself offline Set yourself on break Profile S…" at bounding box center [487, 250] width 974 height 501
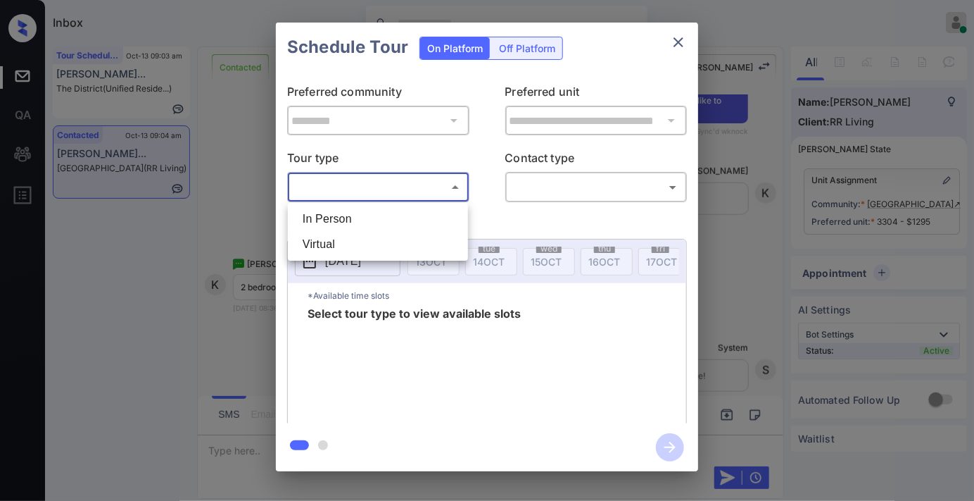
click at [409, 216] on li "In Person" at bounding box center [377, 218] width 173 height 25
type input "********"
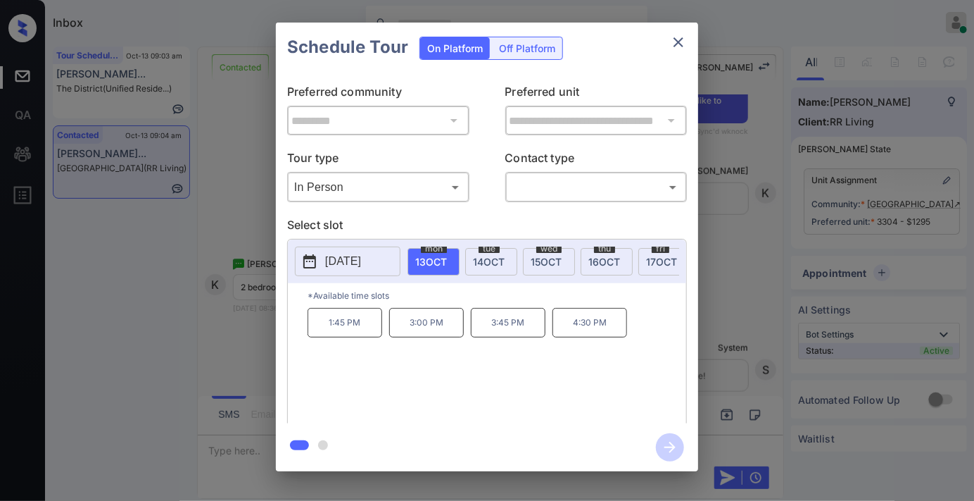
click at [677, 32] on button "close" at bounding box center [679, 42] width 28 height 28
